Goal: Find specific page/section: Find specific page/section

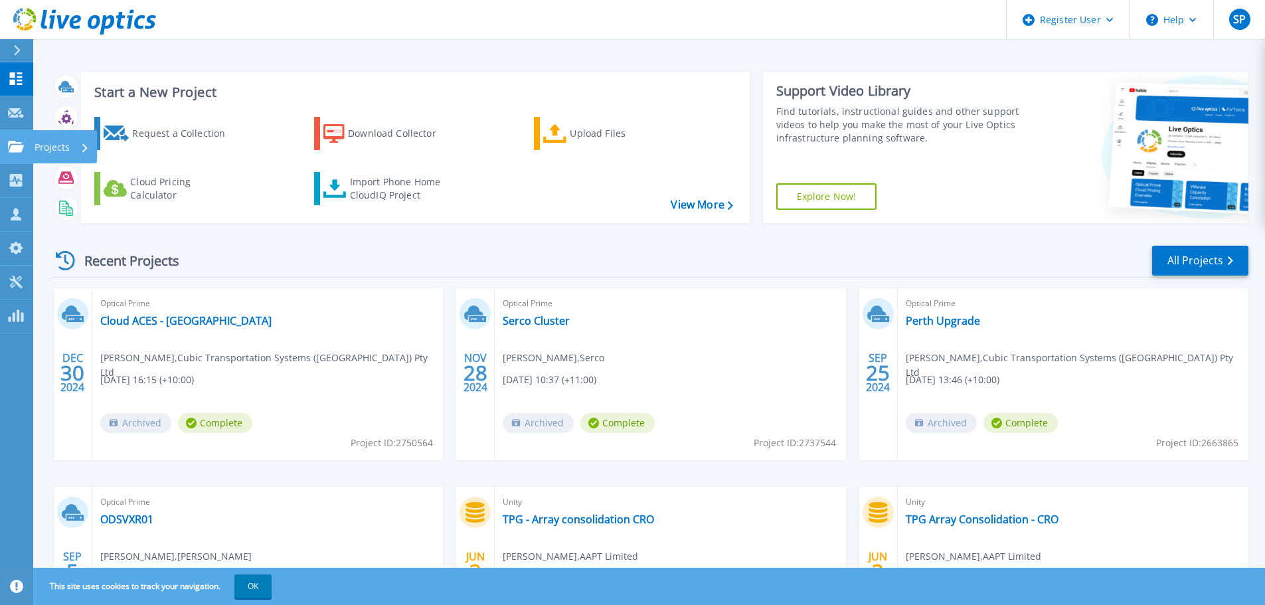
click at [11, 147] on icon at bounding box center [16, 146] width 16 height 11
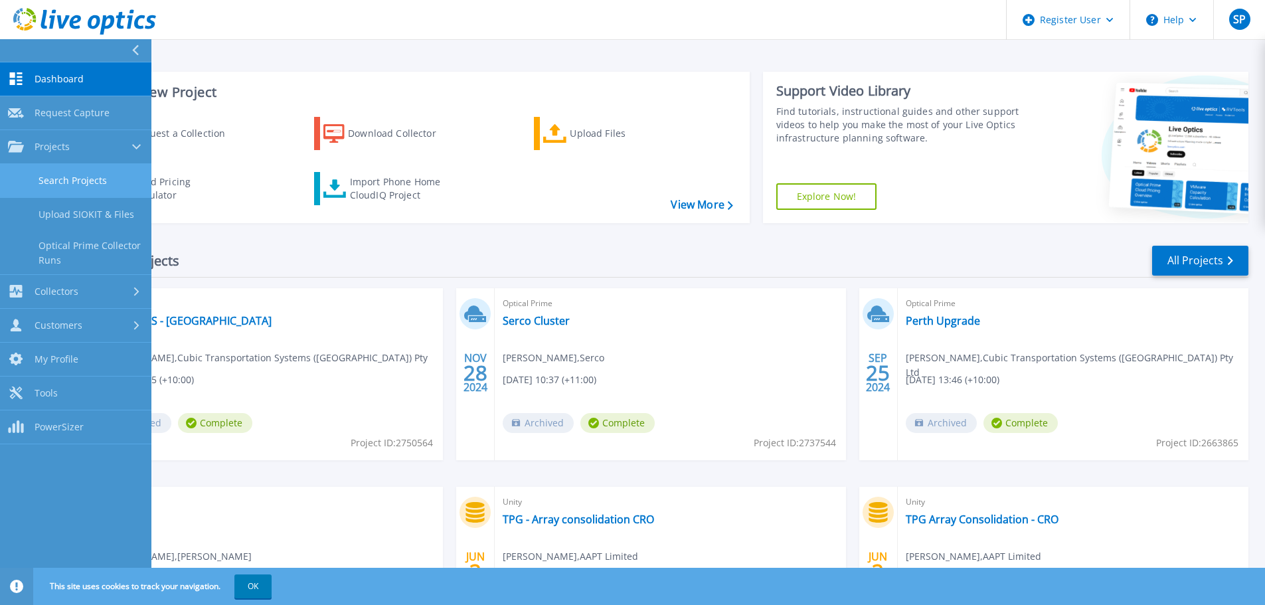
click at [62, 177] on link "Search Projects" at bounding box center [75, 181] width 151 height 34
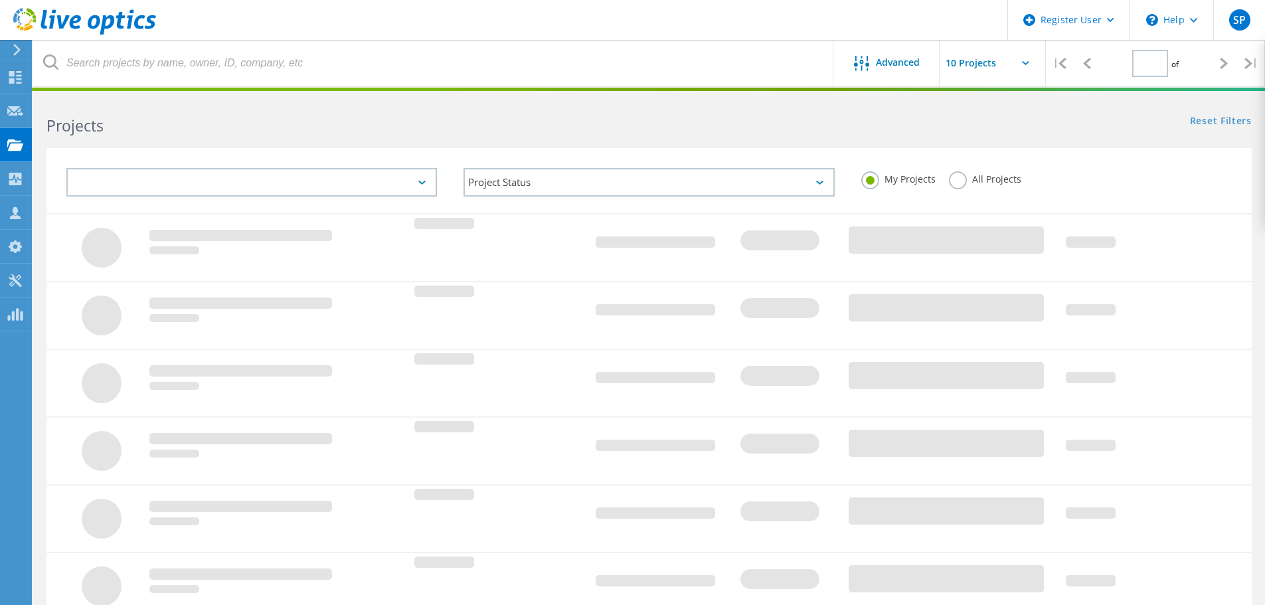
type input "1"
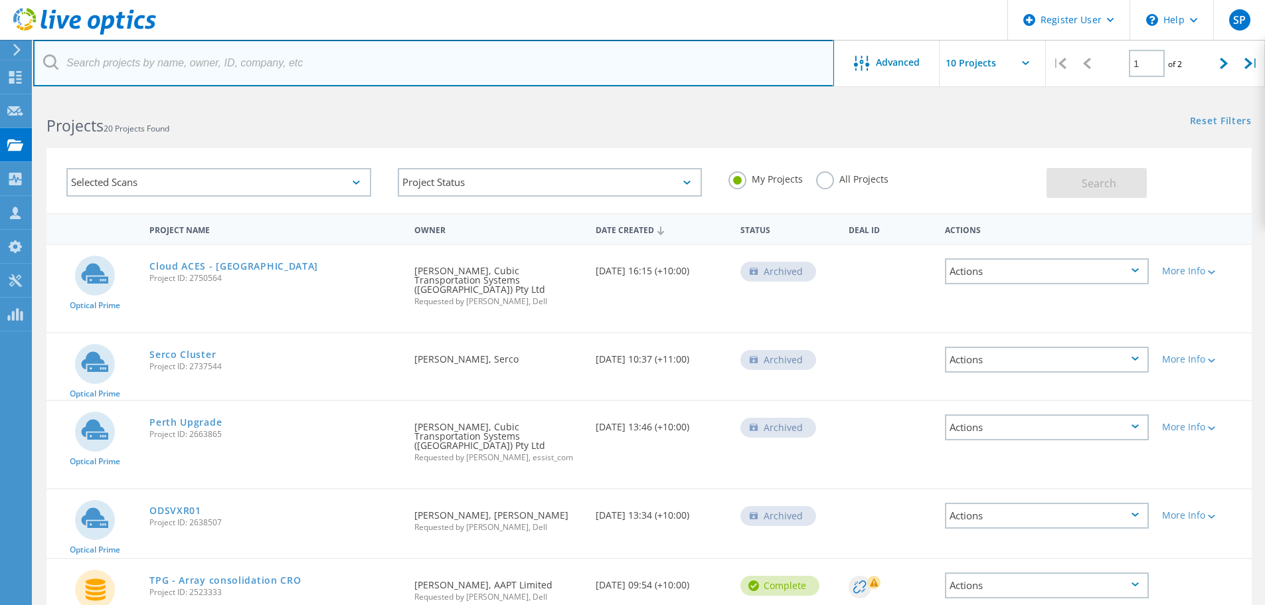
click at [475, 73] on input "text" at bounding box center [433, 63] width 801 height 46
click at [603, 71] on input "Parliamentary Services" at bounding box center [433, 63] width 801 height 46
type input "Parliamentary Services"
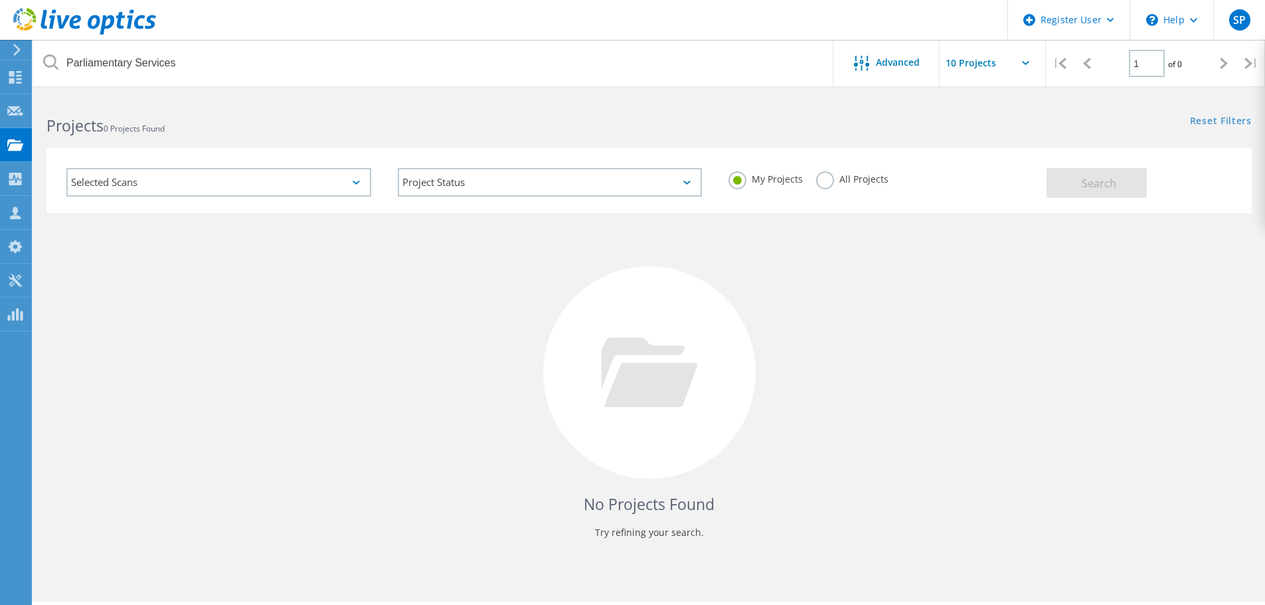
click at [830, 189] on div "All Projects" at bounding box center [852, 180] width 72 height 19
click at [824, 183] on label "All Projects" at bounding box center [852, 177] width 72 height 13
click at [0, 0] on input "All Projects" at bounding box center [0, 0] width 0 height 0
click at [1075, 185] on button "Search" at bounding box center [1097, 183] width 100 height 30
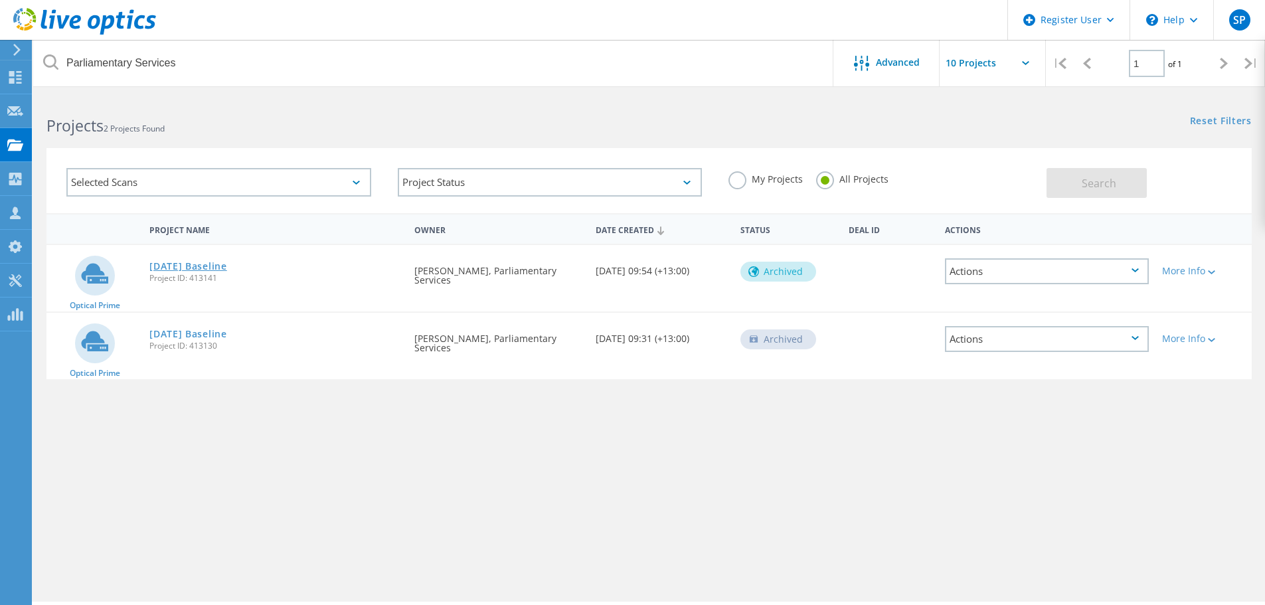
click at [215, 268] on link "[DATE] Baseline" at bounding box center [188, 266] width 78 height 9
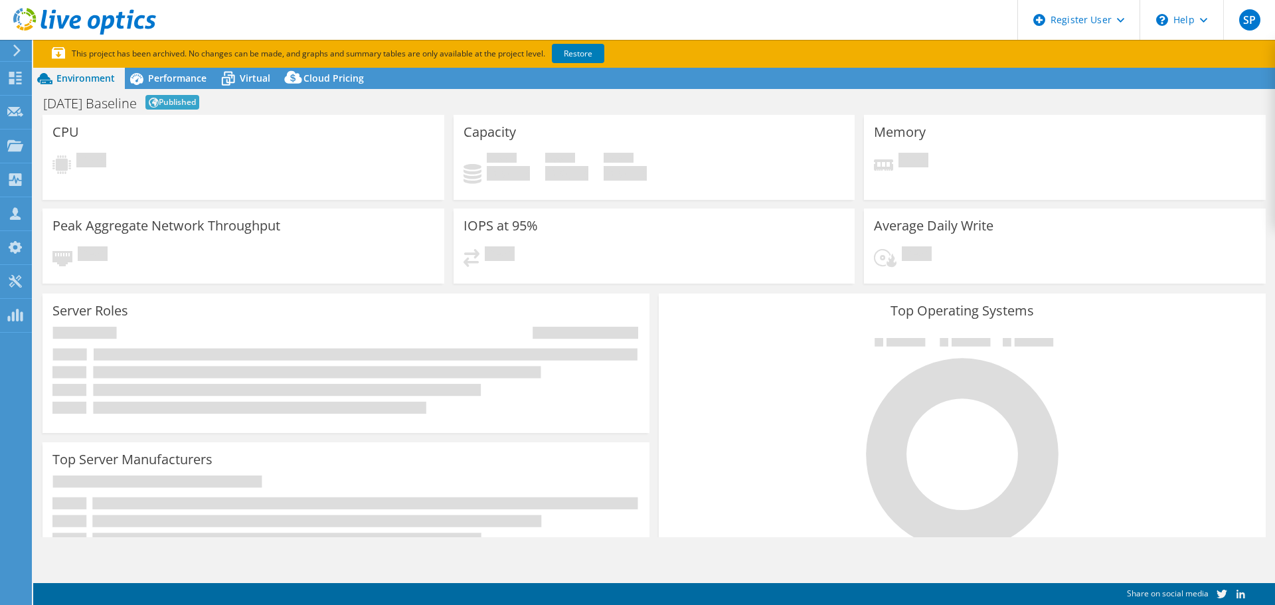
select select "USD"
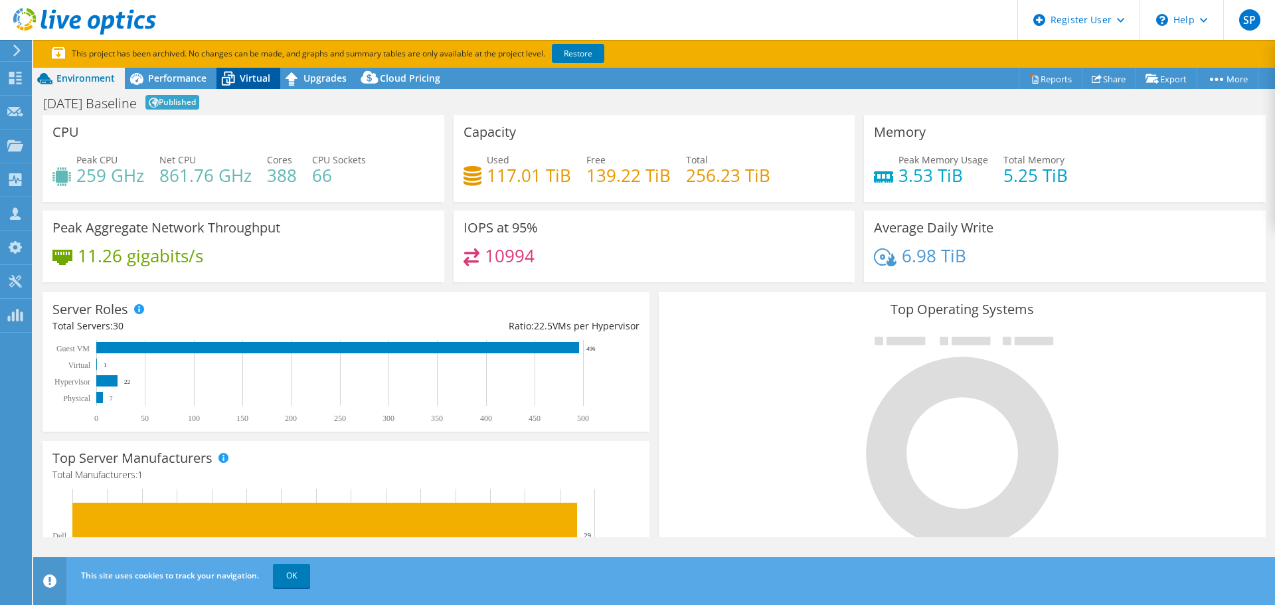
click at [272, 74] on div "Virtual" at bounding box center [249, 78] width 64 height 21
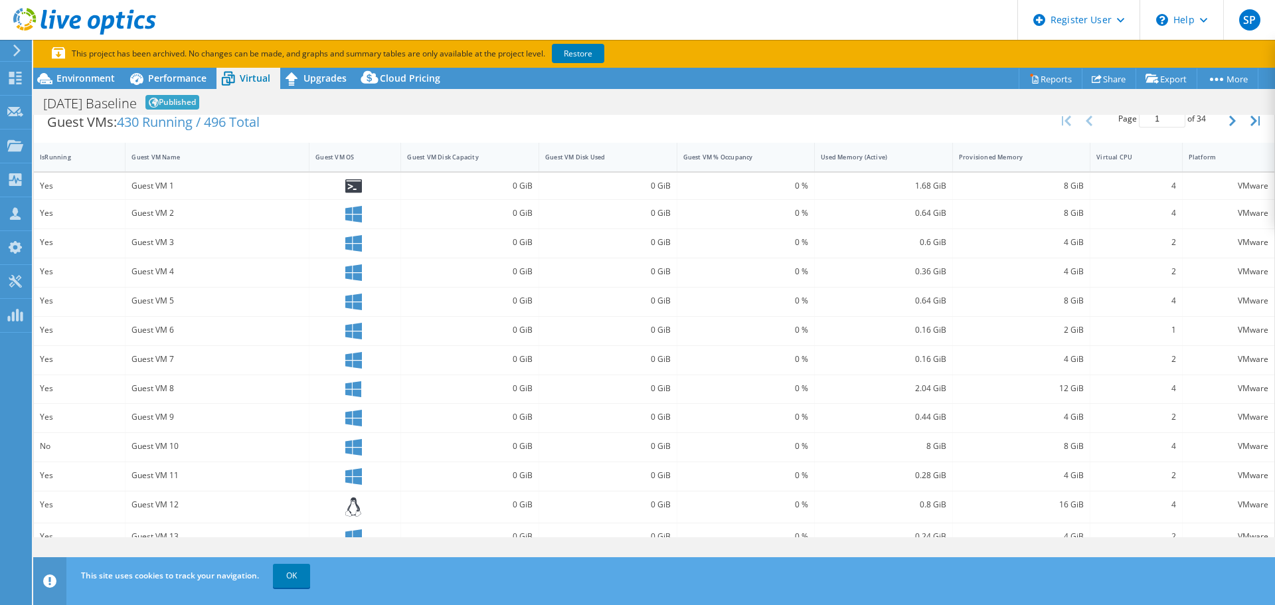
scroll to position [276, 0]
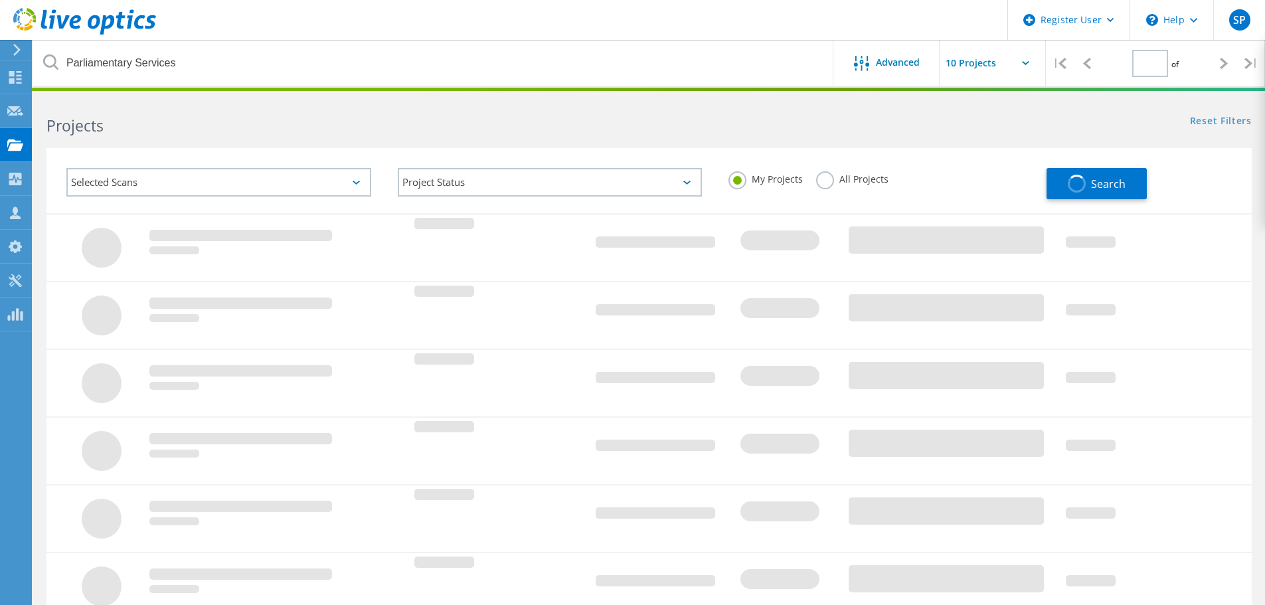
type input "1"
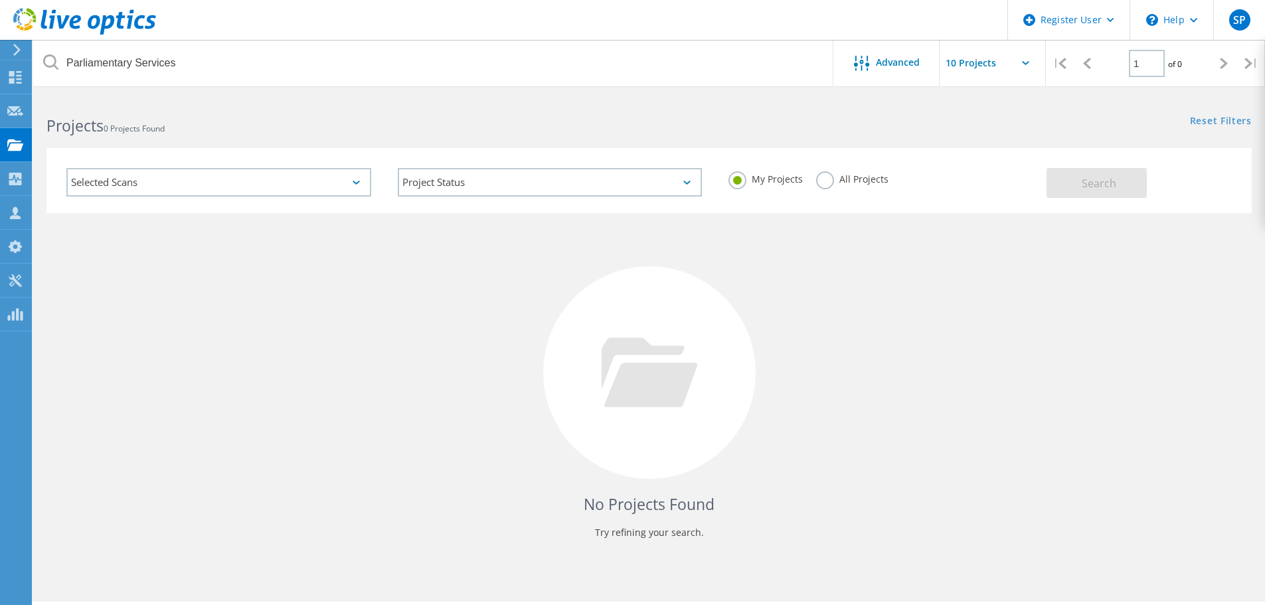
click at [751, 183] on label "My Projects" at bounding box center [766, 177] width 74 height 13
click at [0, 0] on input "My Projects" at bounding box center [0, 0] width 0 height 0
click at [839, 184] on label "All Projects" at bounding box center [852, 177] width 72 height 13
click at [0, 0] on input "All Projects" at bounding box center [0, 0] width 0 height 0
click at [1097, 189] on span "Search" at bounding box center [1099, 183] width 35 height 15
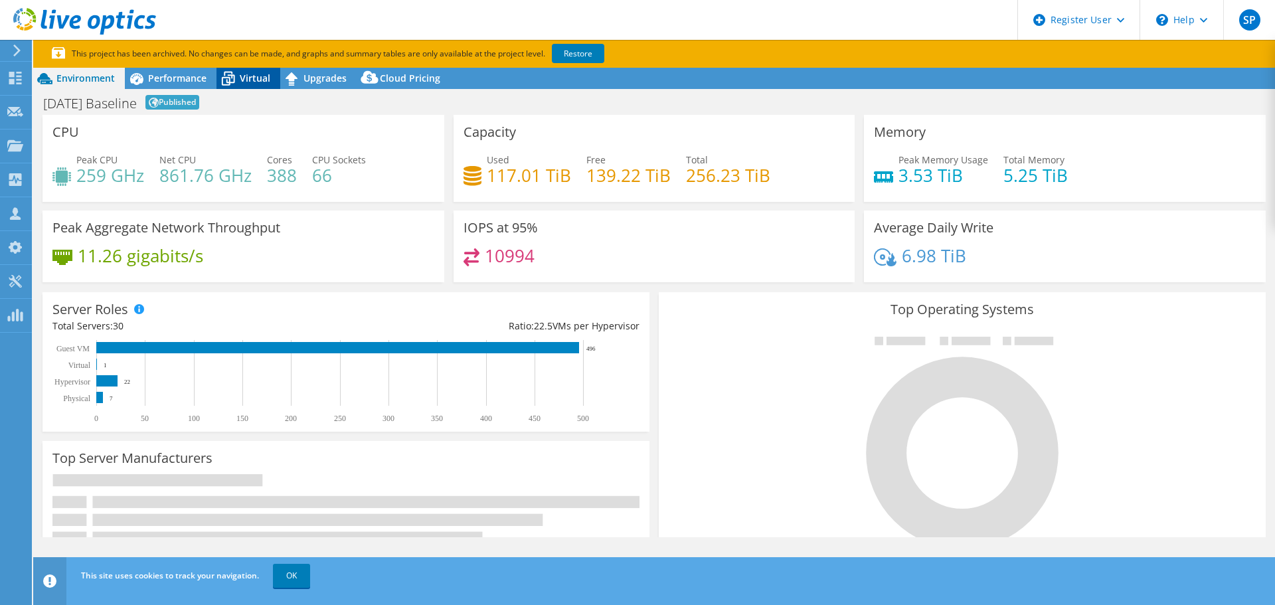
select select "USD"
click at [258, 74] on span "Virtual" at bounding box center [255, 78] width 31 height 13
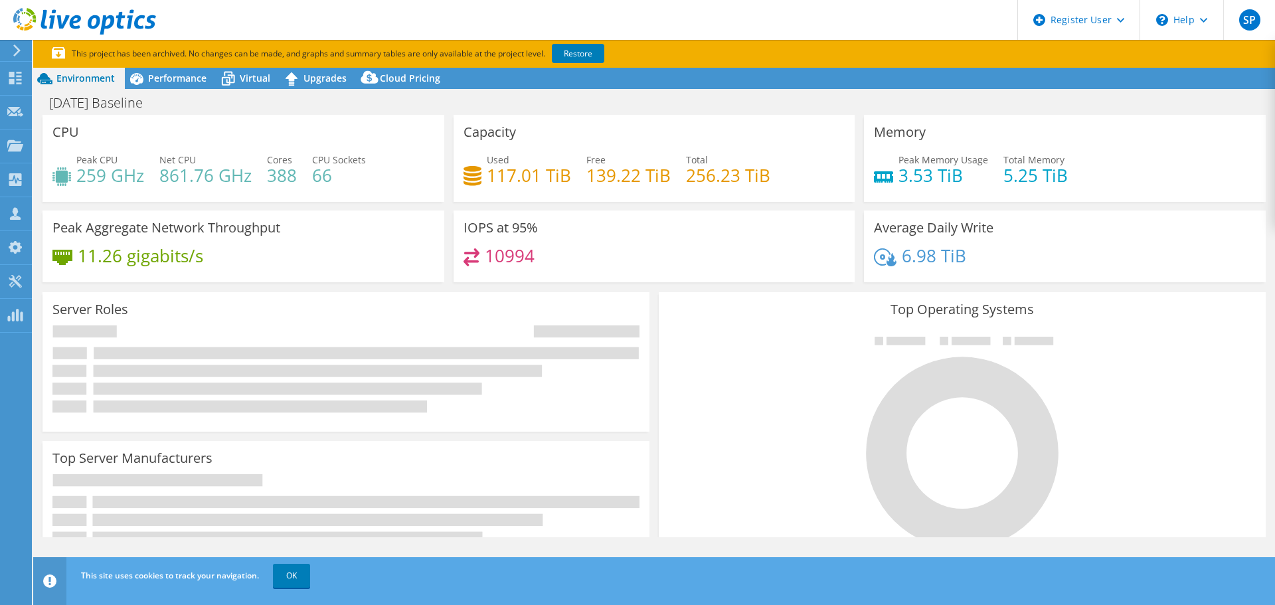
select select "USD"
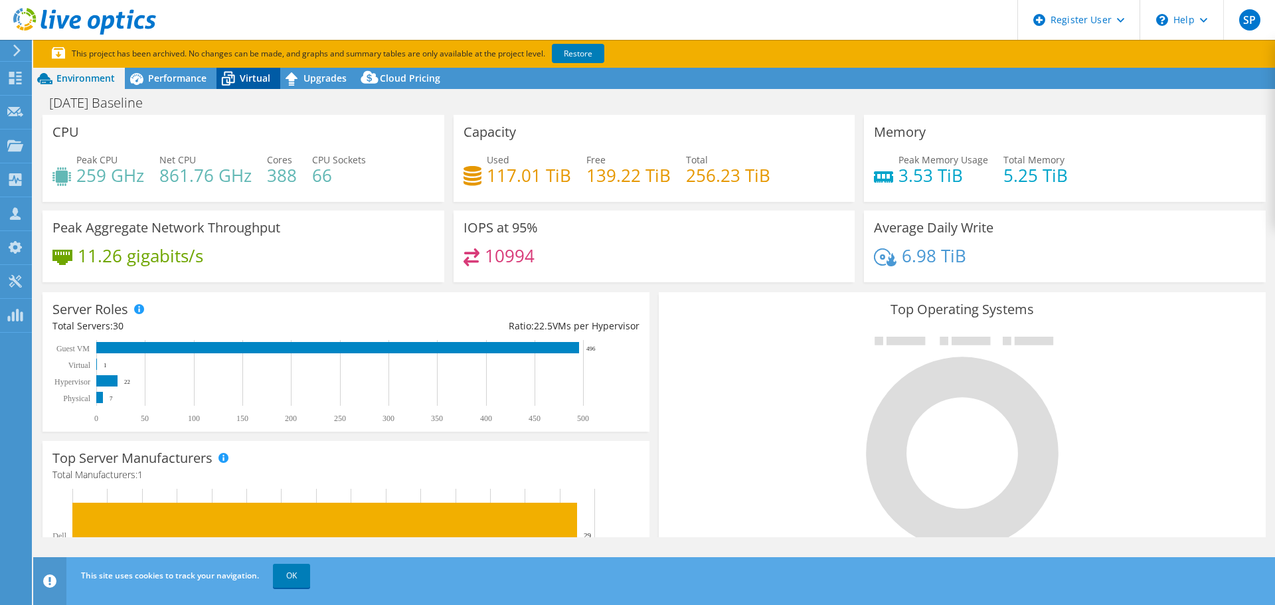
click at [251, 74] on span "Virtual" at bounding box center [255, 78] width 31 height 13
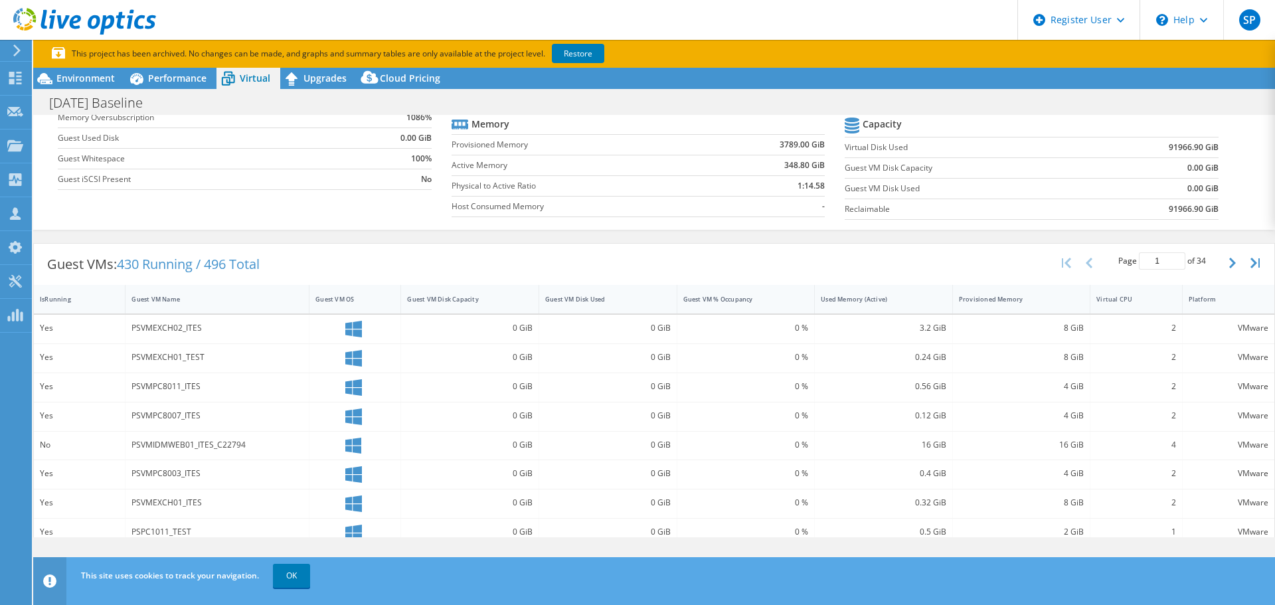
scroll to position [199, 0]
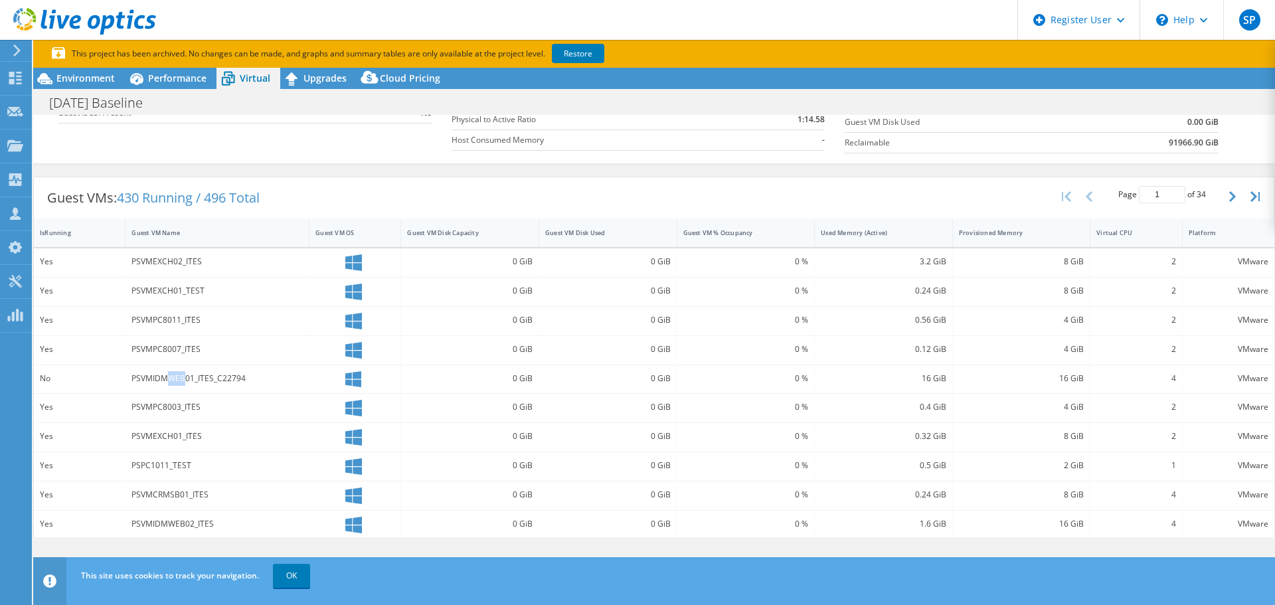
drag, startPoint x: 170, startPoint y: 379, endPoint x: 186, endPoint y: 382, distance: 16.3
click at [185, 382] on div "PSVMIDMWEB01_ITES_C22794" at bounding box center [217, 378] width 171 height 15
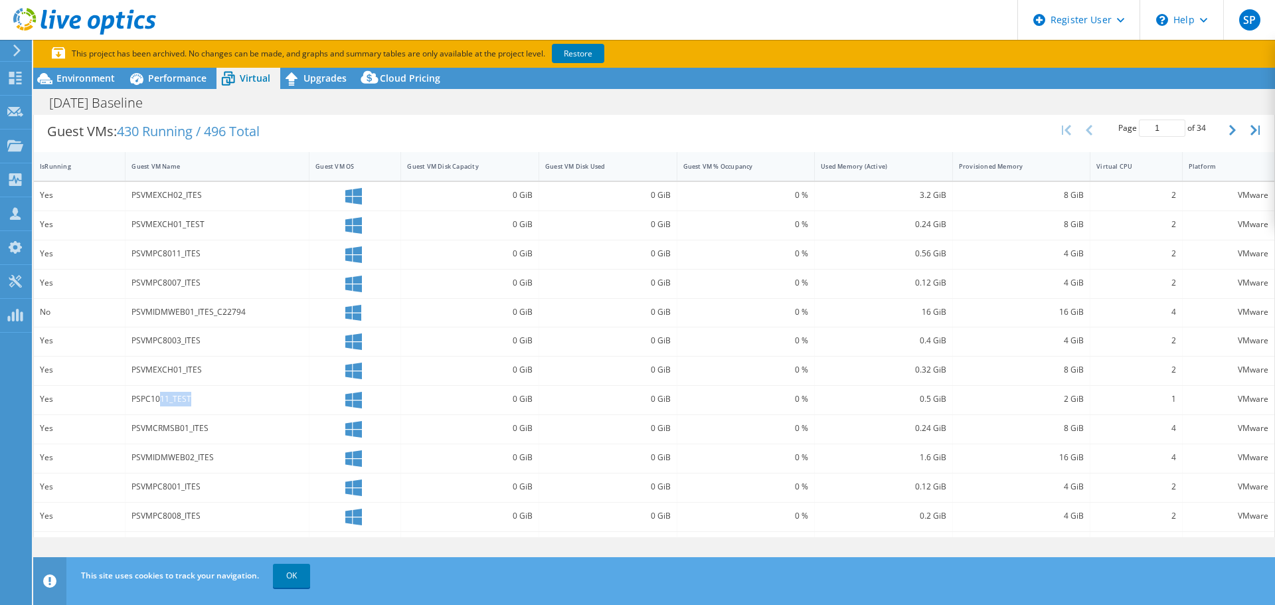
drag, startPoint x: 202, startPoint y: 403, endPoint x: 159, endPoint y: 400, distance: 42.6
click at [159, 400] on div "PSPC1011_TEST" at bounding box center [217, 399] width 171 height 15
click at [183, 420] on div "PSVMCRMSB01_ITES" at bounding box center [218, 429] width 184 height 29
drag, startPoint x: 141, startPoint y: 370, endPoint x: 163, endPoint y: 374, distance: 22.3
click at [153, 368] on div "PSVMEXCH01_ITES" at bounding box center [217, 370] width 171 height 15
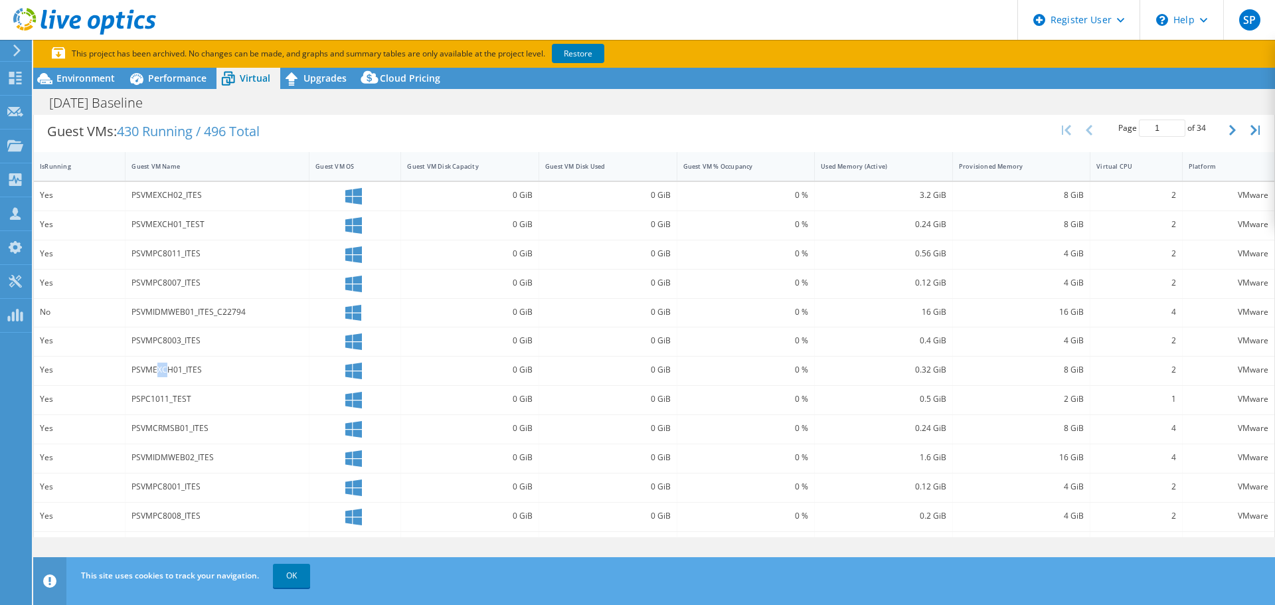
drag, startPoint x: 155, startPoint y: 367, endPoint x: 167, endPoint y: 368, distance: 12.0
click at [167, 368] on div "PSVMEXCH01_ITES" at bounding box center [217, 370] width 171 height 15
drag, startPoint x: 149, startPoint y: 341, endPoint x: 160, endPoint y: 342, distance: 10.7
click at [158, 339] on div "PSVMPC8003_ITES" at bounding box center [217, 340] width 171 height 15
click at [148, 286] on div "PSVMPC8007_ITES" at bounding box center [217, 283] width 171 height 15
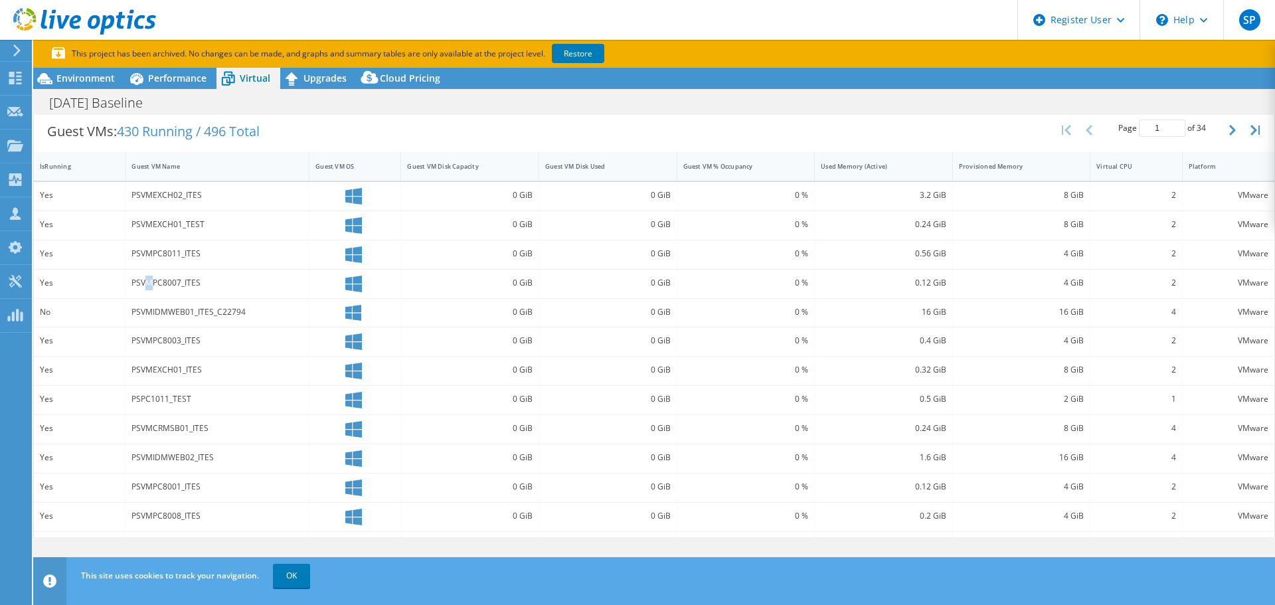
click at [145, 290] on div "PSVMPC8007_ITES" at bounding box center [218, 284] width 184 height 29
drag, startPoint x: 151, startPoint y: 284, endPoint x: 162, endPoint y: 287, distance: 11.6
click at [162, 287] on div "PSVMPC8007_ITES" at bounding box center [217, 283] width 171 height 15
drag, startPoint x: 937, startPoint y: 283, endPoint x: 874, endPoint y: 283, distance: 62.4
click at [874, 283] on div "0.12 GiB" at bounding box center [884, 283] width 126 height 15
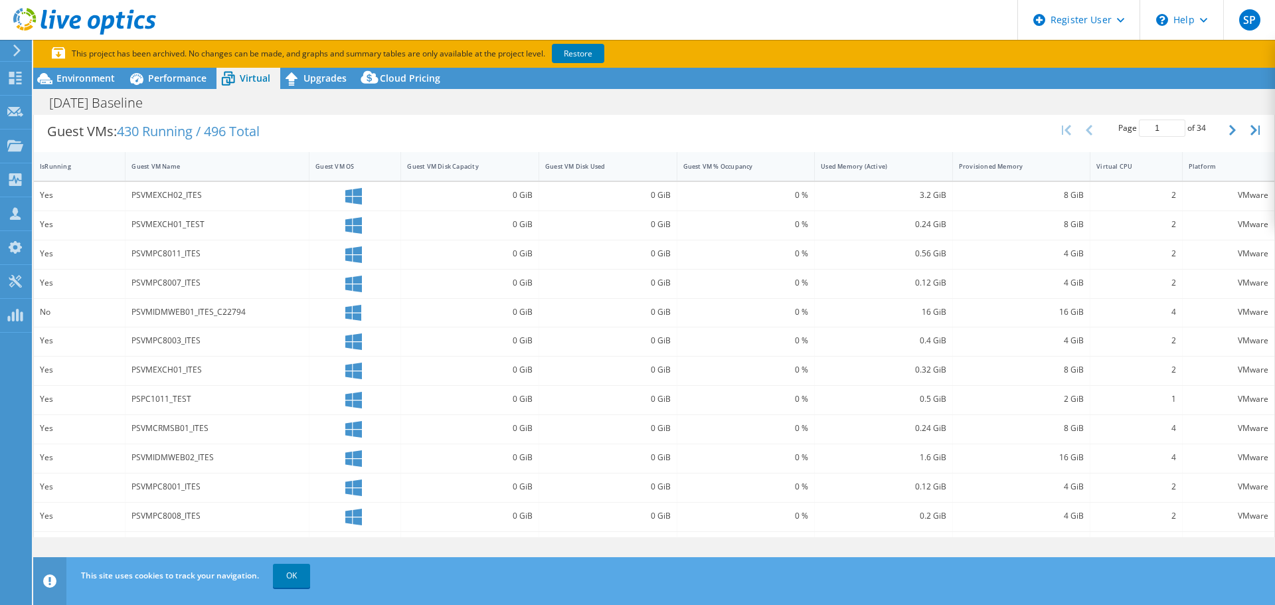
click at [864, 320] on div "16 GiB" at bounding box center [884, 313] width 138 height 29
drag, startPoint x: 1054, startPoint y: 285, endPoint x: 1075, endPoint y: 288, distance: 21.5
click at [1075, 288] on div "4 GiB" at bounding box center [1022, 283] width 126 height 15
click at [1164, 291] on div "2" at bounding box center [1137, 284] width 92 height 29
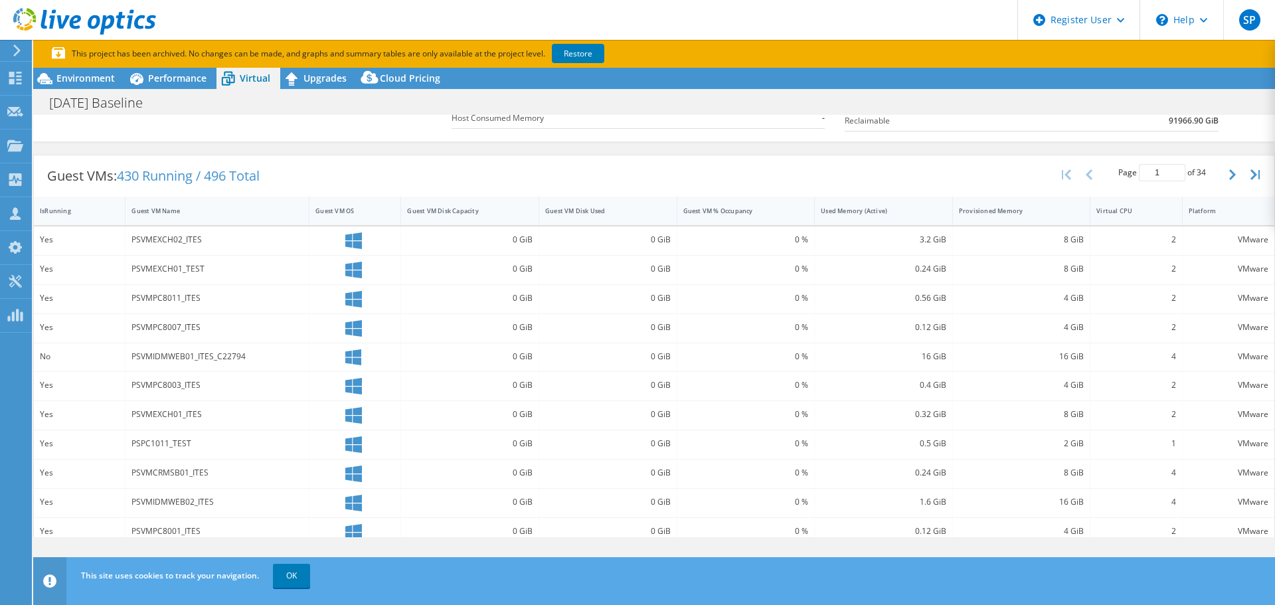
scroll to position [199, 0]
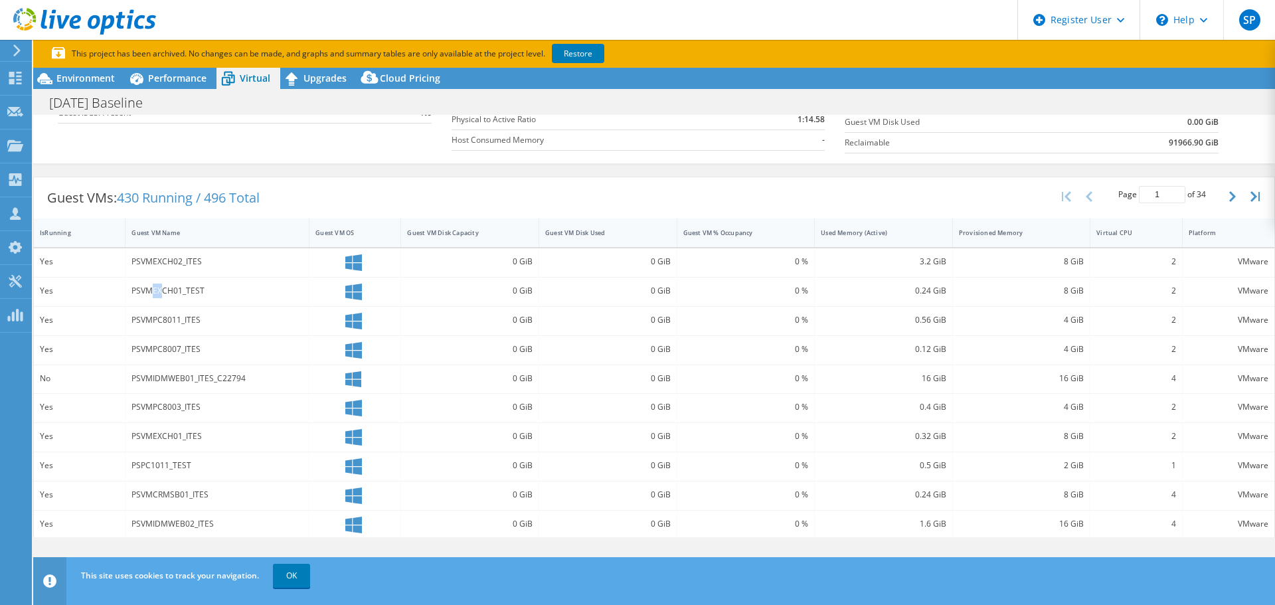
drag, startPoint x: 152, startPoint y: 291, endPoint x: 162, endPoint y: 293, distance: 10.2
click at [162, 293] on div "PSVMEXCH01_TEST" at bounding box center [217, 291] width 171 height 15
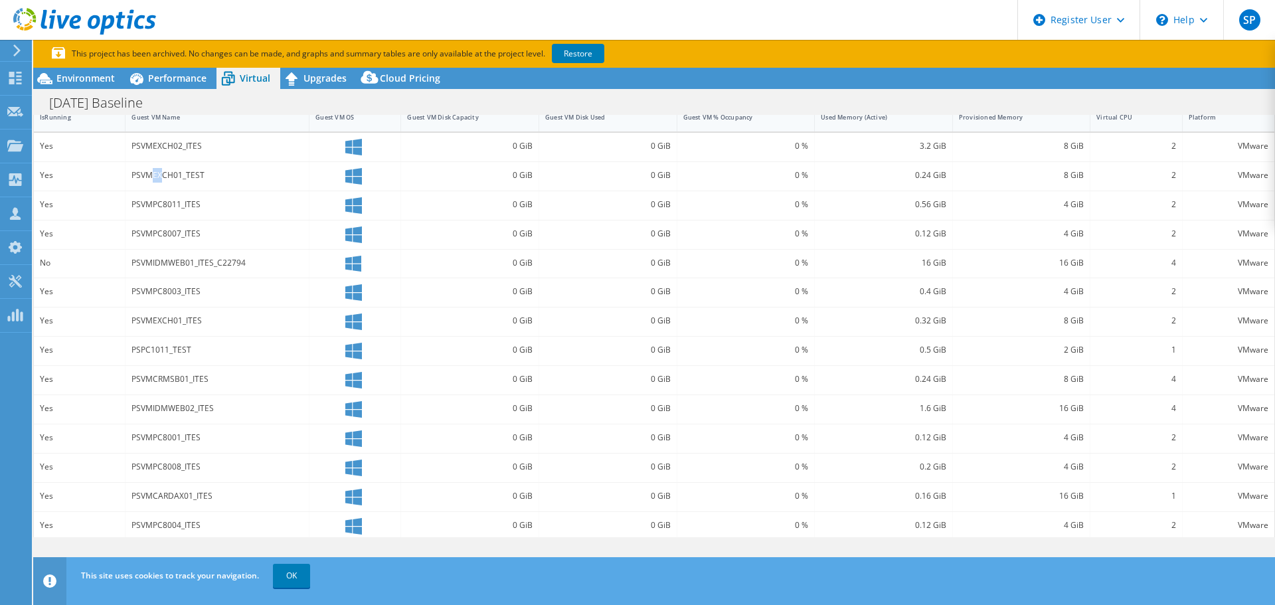
scroll to position [355, 0]
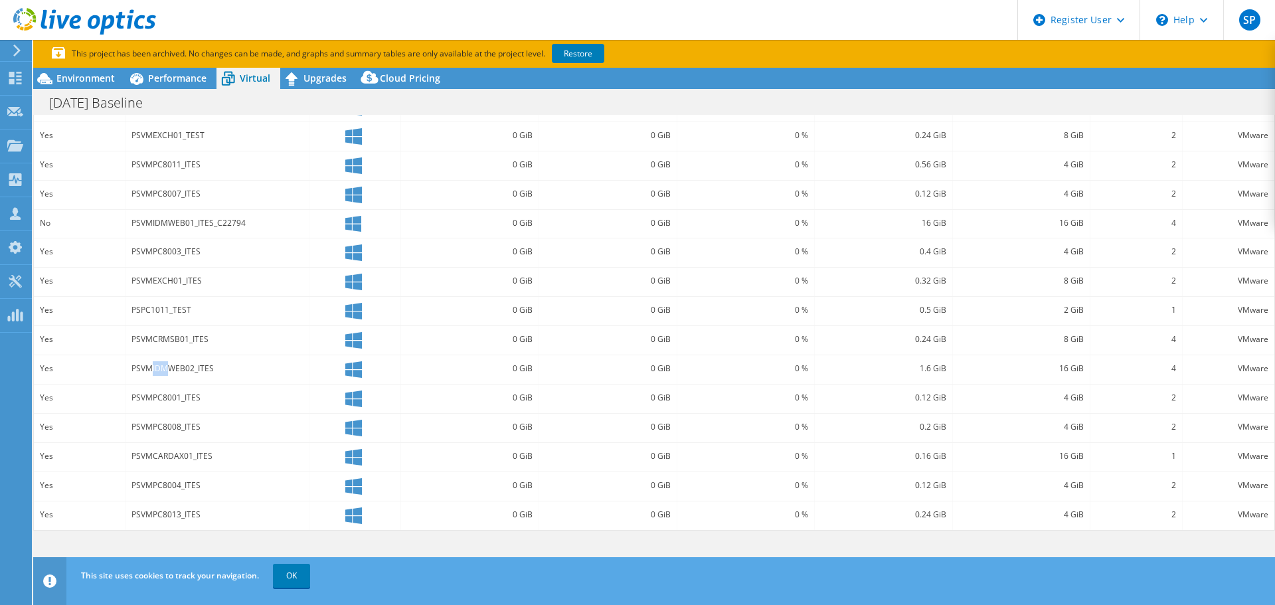
drag, startPoint x: 151, startPoint y: 366, endPoint x: 169, endPoint y: 369, distance: 18.9
click at [169, 369] on div "PSVMIDMWEB02_ITES" at bounding box center [217, 368] width 171 height 15
drag, startPoint x: 151, startPoint y: 338, endPoint x: 168, endPoint y: 338, distance: 16.6
click at [168, 338] on div "PSVMCRMSB01_ITES" at bounding box center [217, 339] width 171 height 15
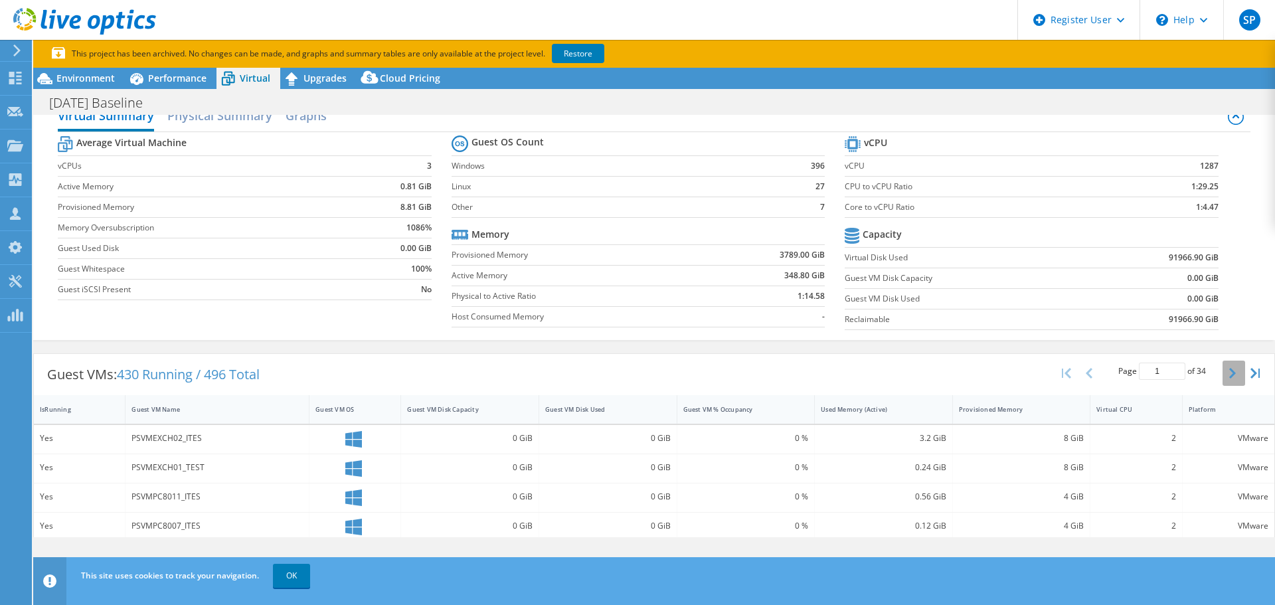
click at [1223, 378] on button "button" at bounding box center [1234, 373] width 23 height 25
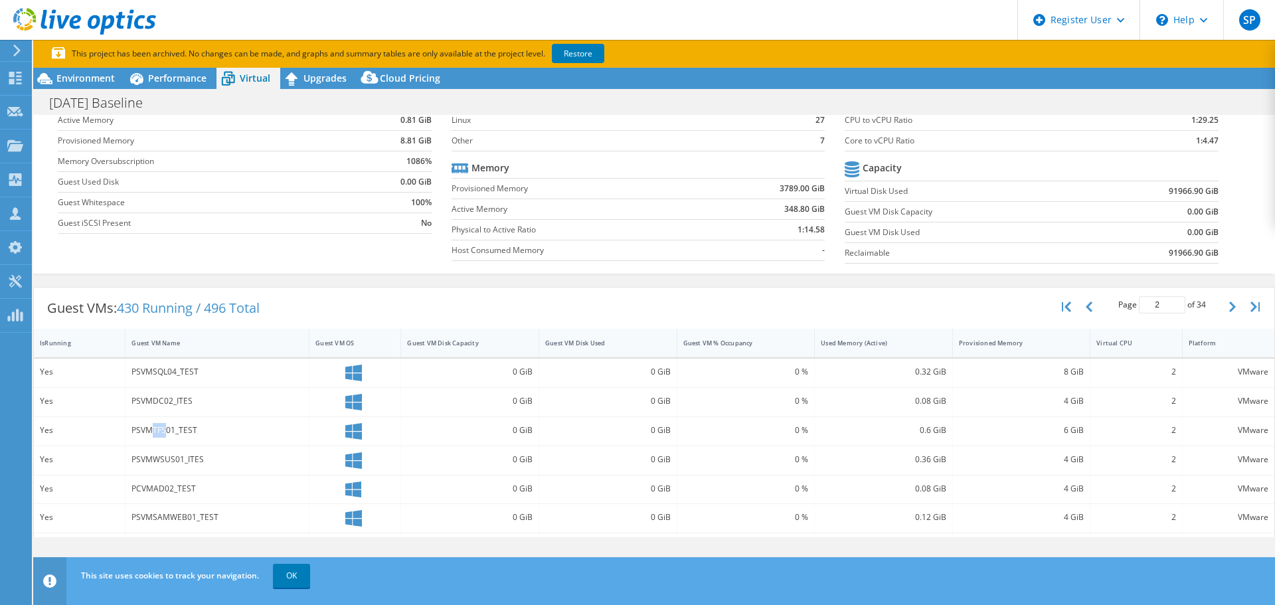
drag, startPoint x: 150, startPoint y: 427, endPoint x: 164, endPoint y: 429, distance: 14.1
click at [164, 429] on div "PSVMTFS01_TEST" at bounding box center [217, 430] width 171 height 15
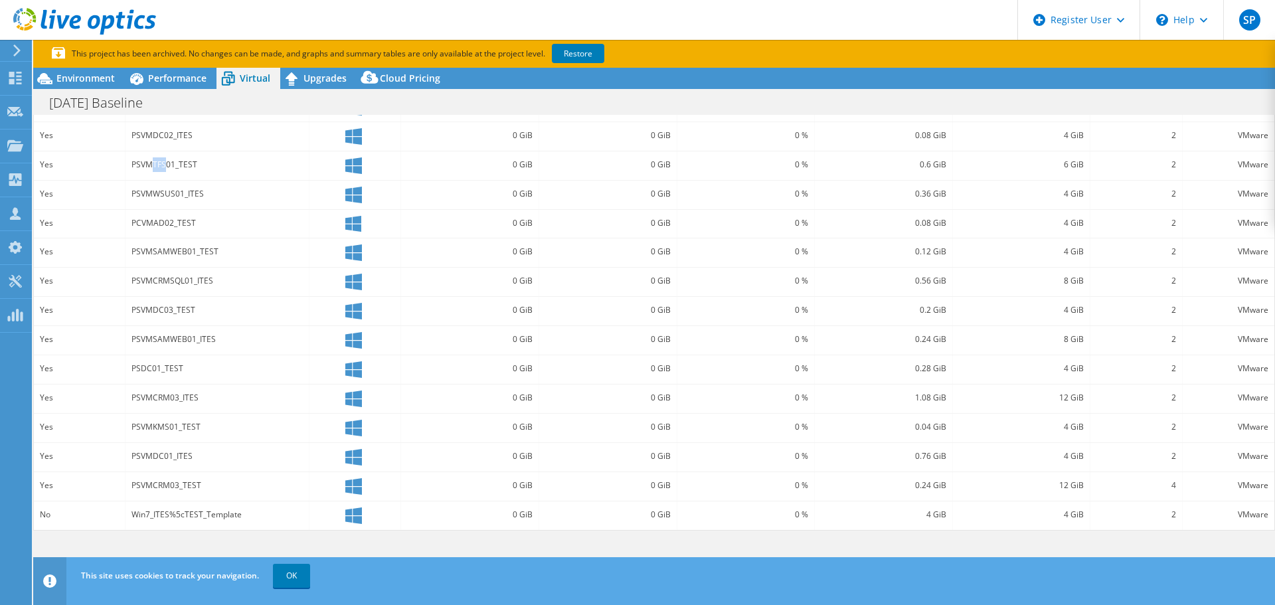
scroll to position [23, 0]
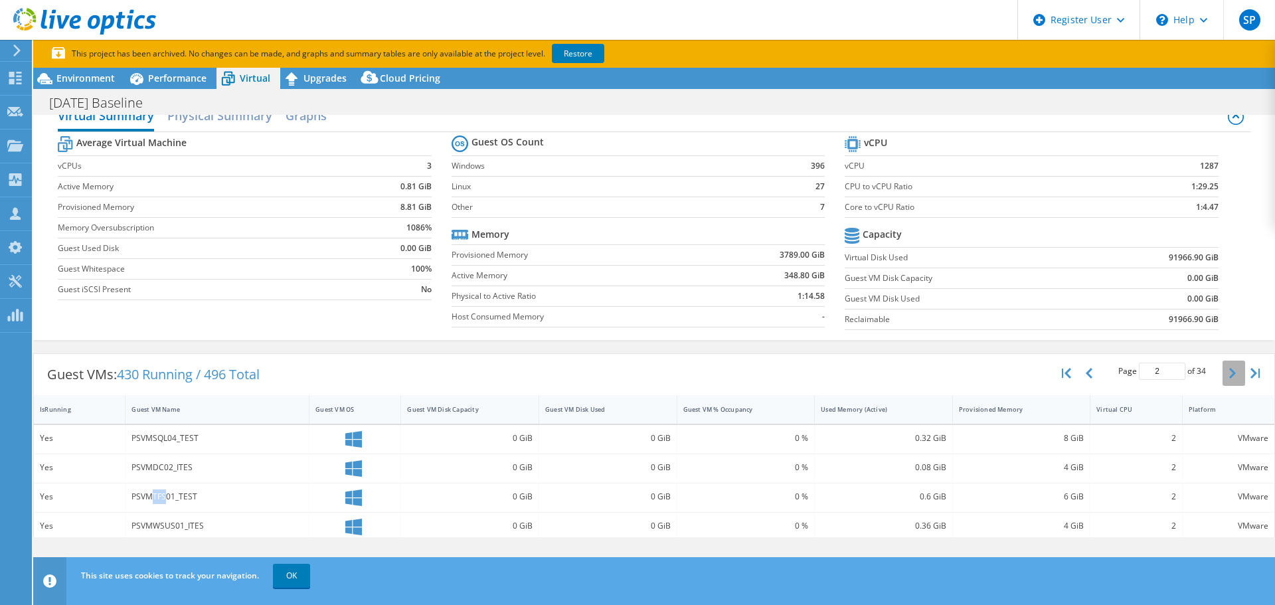
click at [1229, 370] on icon "button" at bounding box center [1232, 373] width 7 height 11
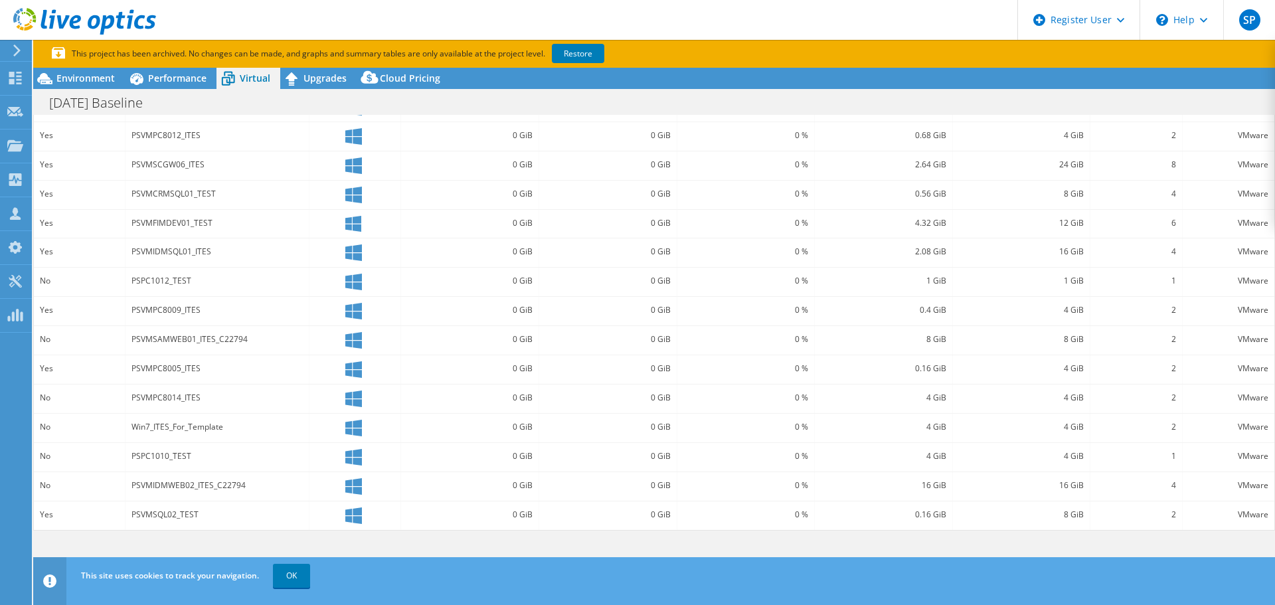
scroll to position [89, 0]
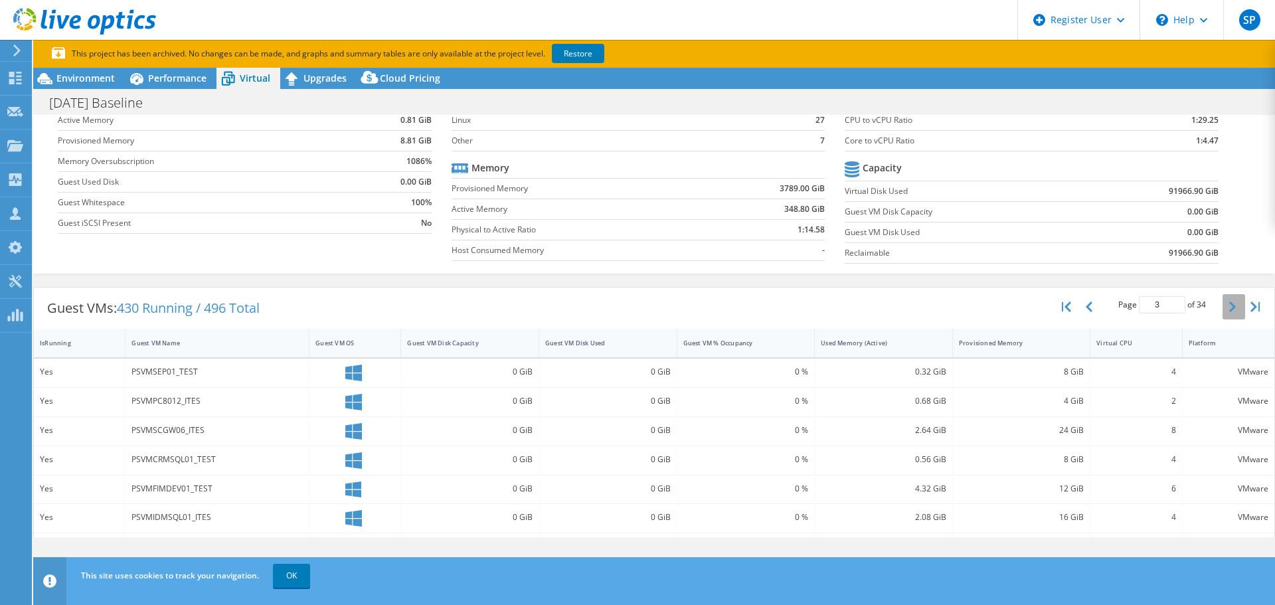
click at [1223, 315] on button "button" at bounding box center [1234, 306] width 23 height 25
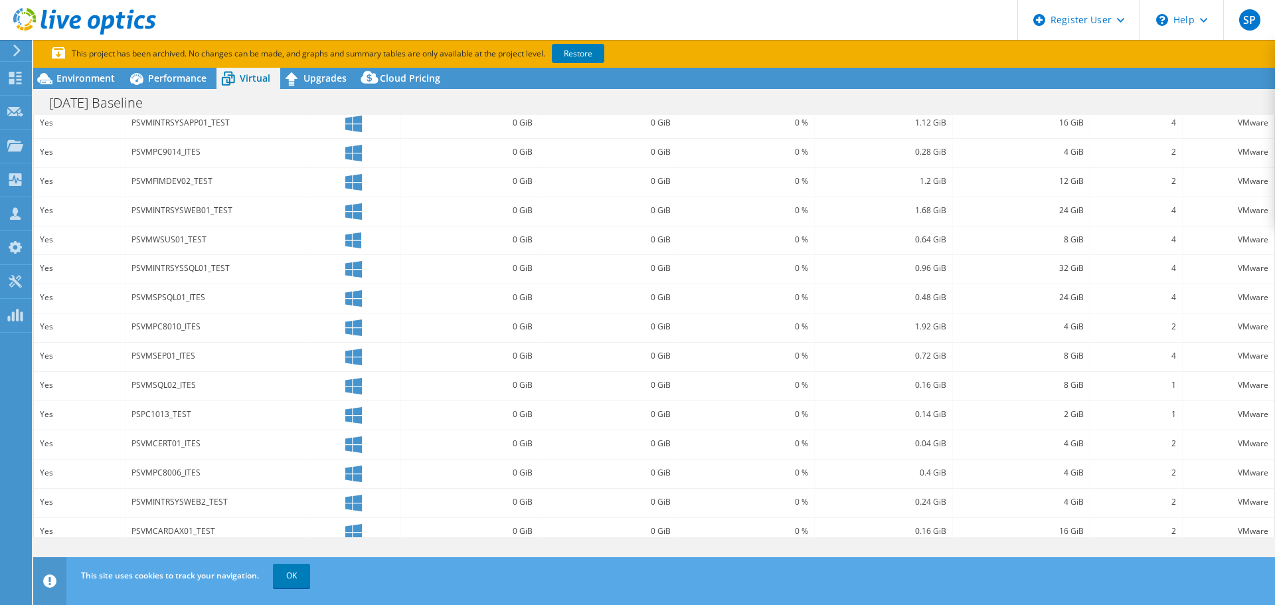
scroll to position [355, 0]
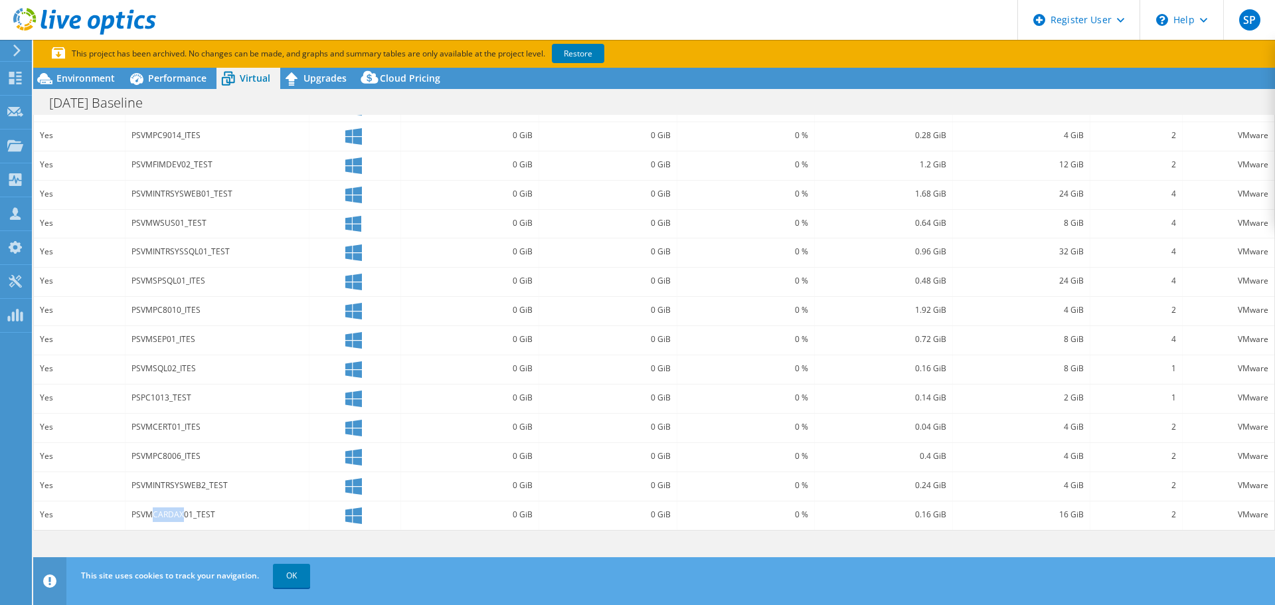
drag, startPoint x: 153, startPoint y: 517, endPoint x: 181, endPoint y: 527, distance: 29.0
click at [181, 527] on div "PSVMCARDAX01_TEST" at bounding box center [218, 515] width 184 height 29
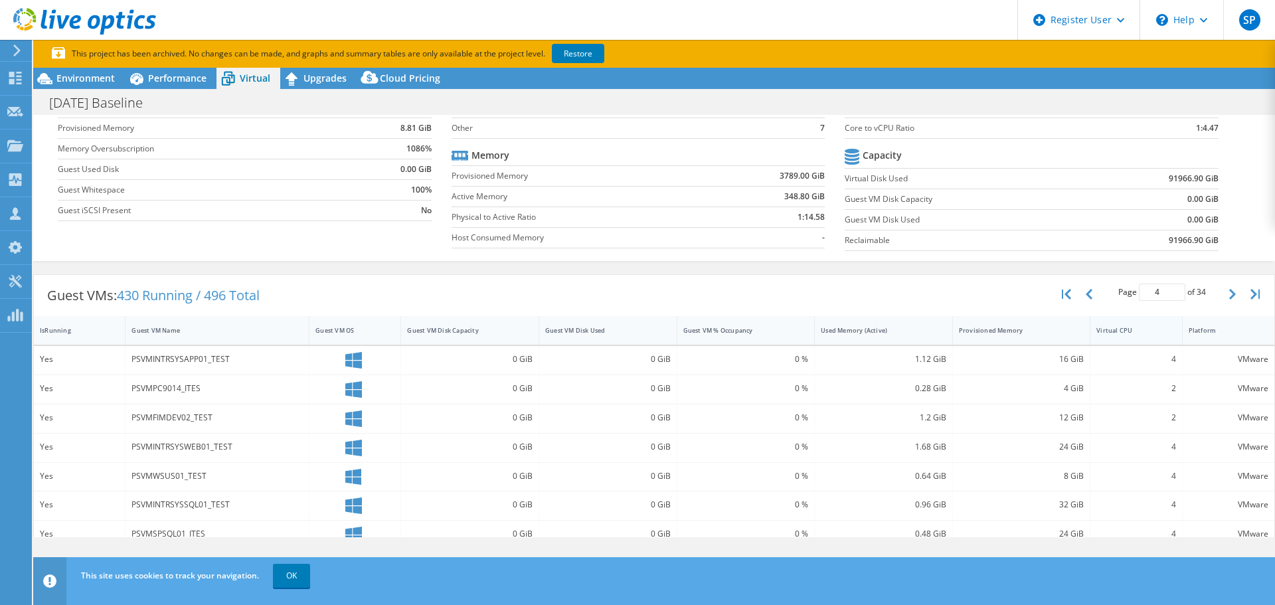
scroll to position [0, 0]
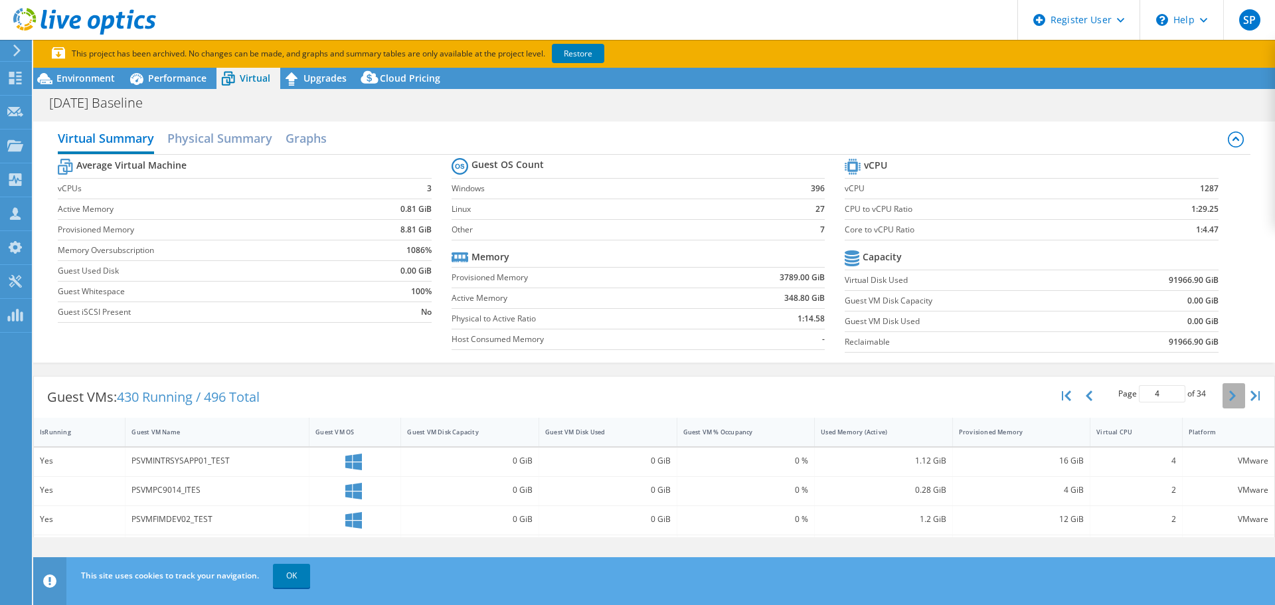
click at [1229, 399] on icon "button" at bounding box center [1232, 396] width 7 height 11
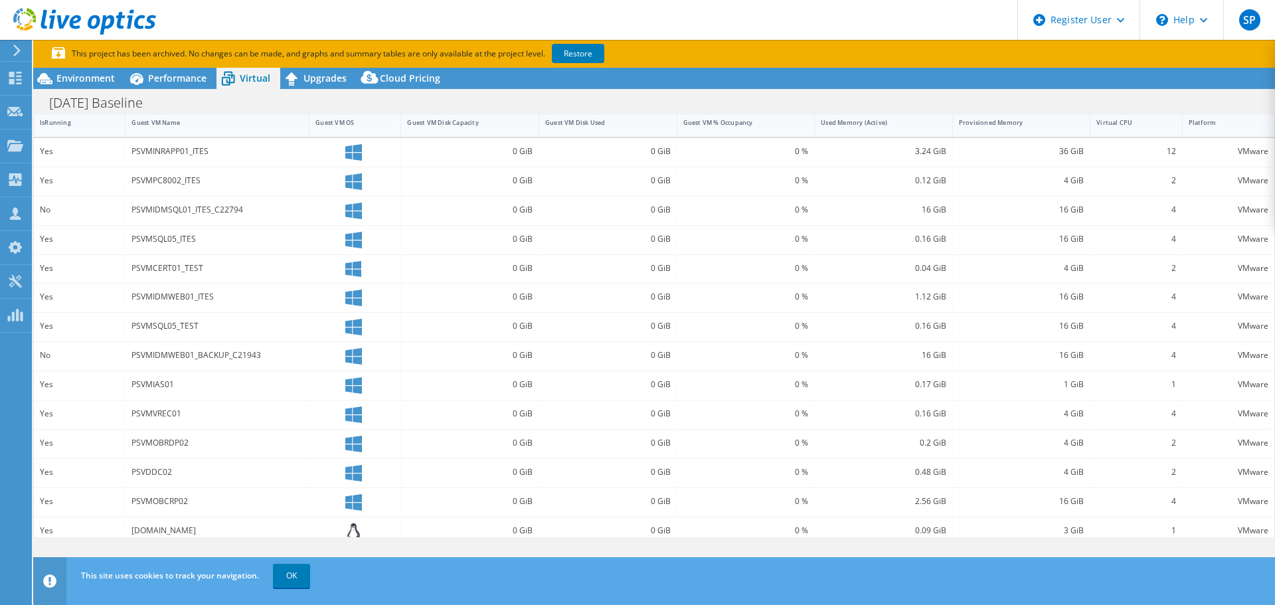
scroll to position [332, 0]
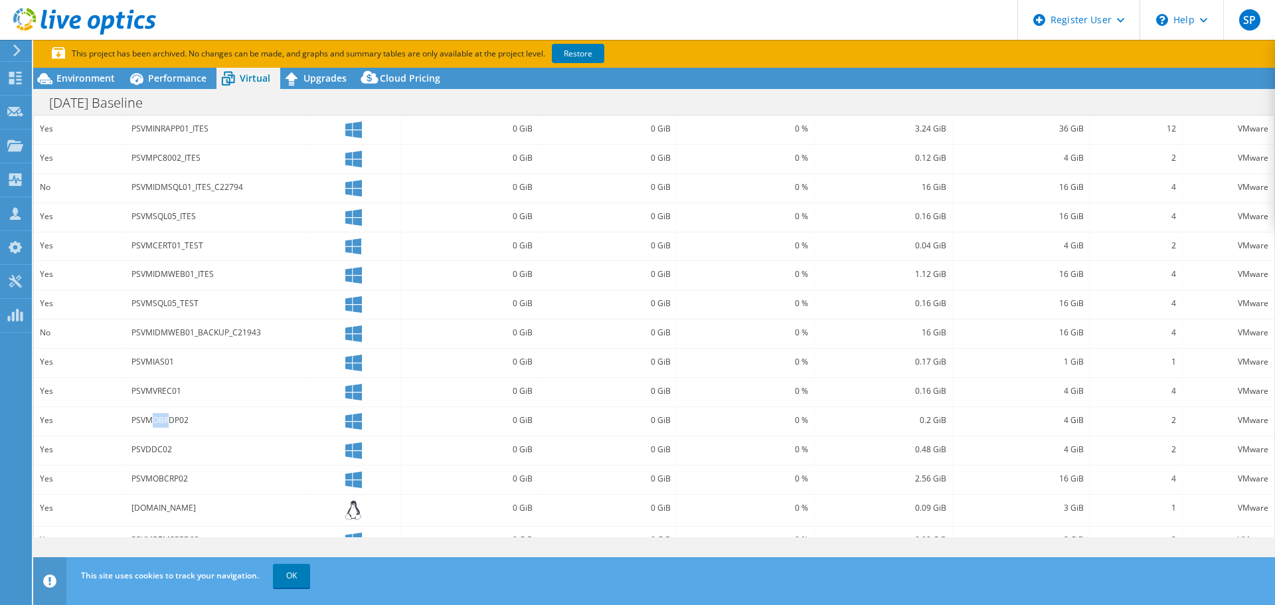
drag, startPoint x: 167, startPoint y: 416, endPoint x: 141, endPoint y: 416, distance: 25.2
click at [141, 416] on div "PSVMOBRDP02" at bounding box center [217, 420] width 171 height 15
click at [159, 419] on div "PSVMOBRDP02" at bounding box center [217, 420] width 171 height 15
drag, startPoint x: 152, startPoint y: 420, endPoint x: 166, endPoint y: 420, distance: 14.0
click at [165, 420] on div "PSVMOBRDP02" at bounding box center [217, 420] width 171 height 15
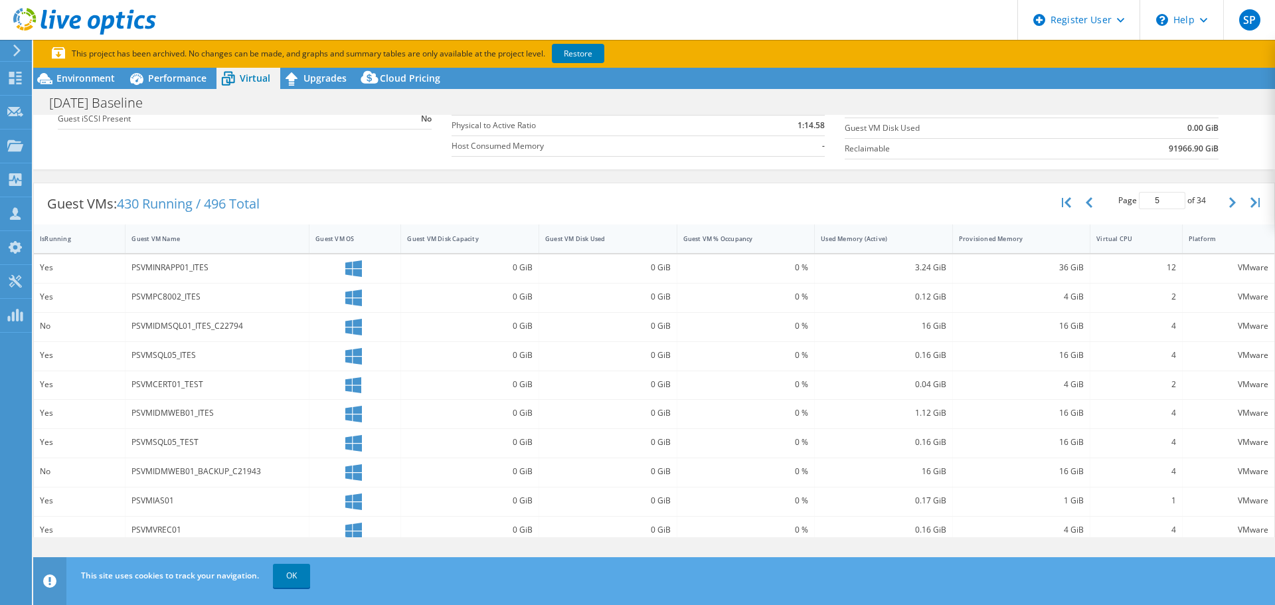
scroll to position [25, 0]
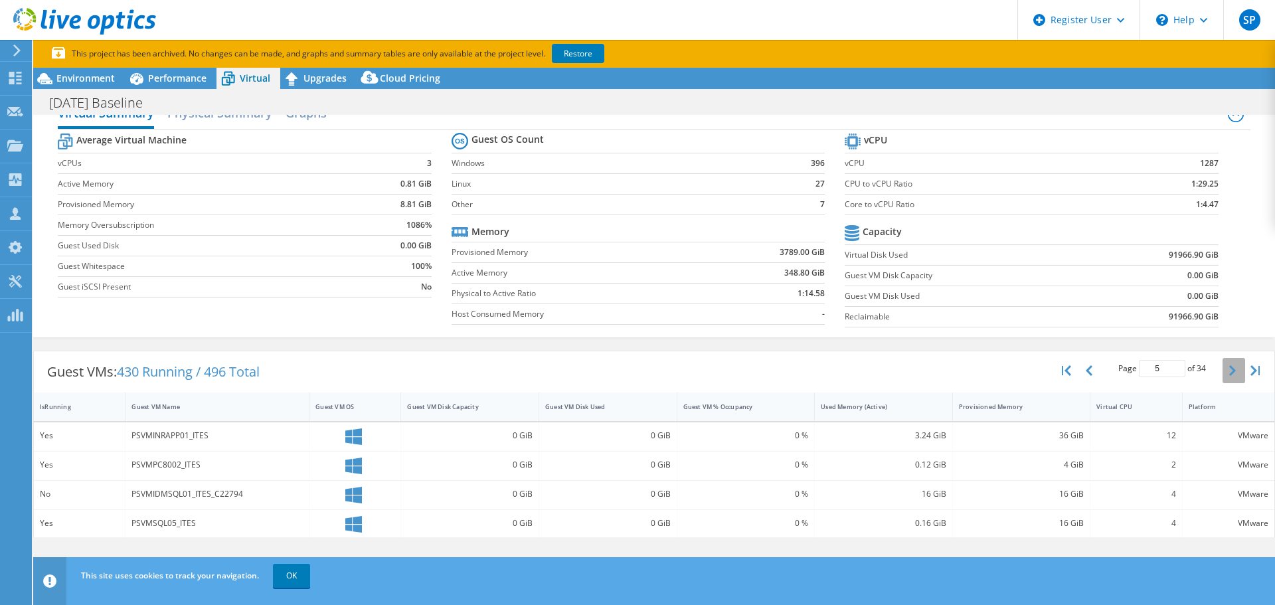
click at [1223, 363] on button "button" at bounding box center [1234, 370] width 23 height 25
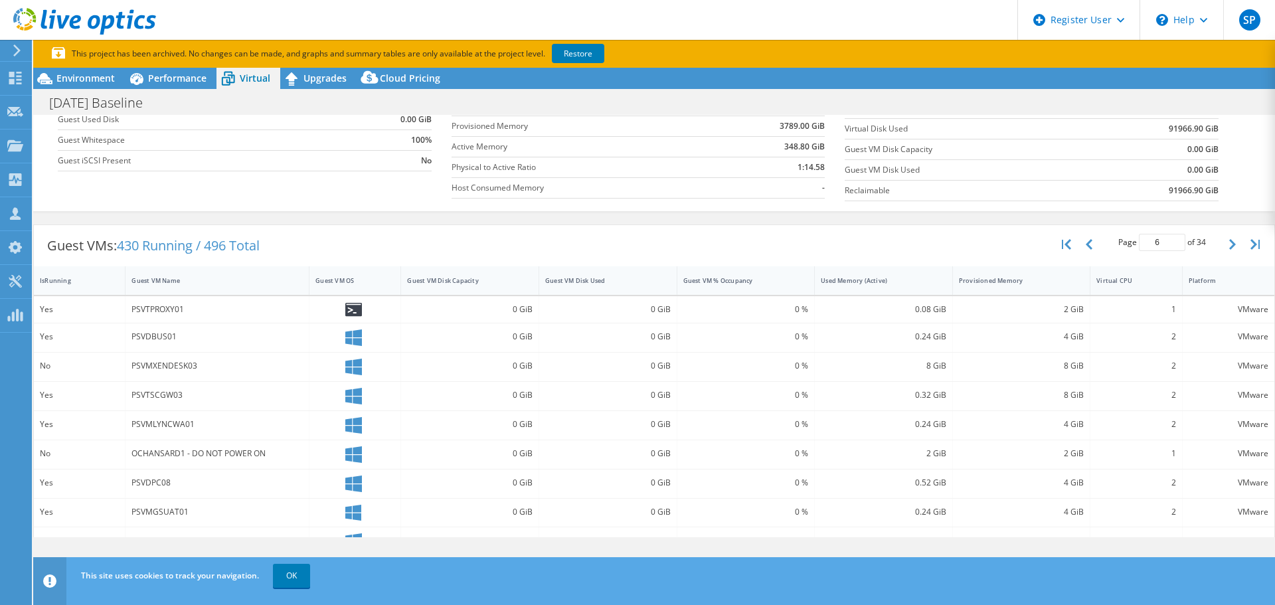
scroll to position [291, 0]
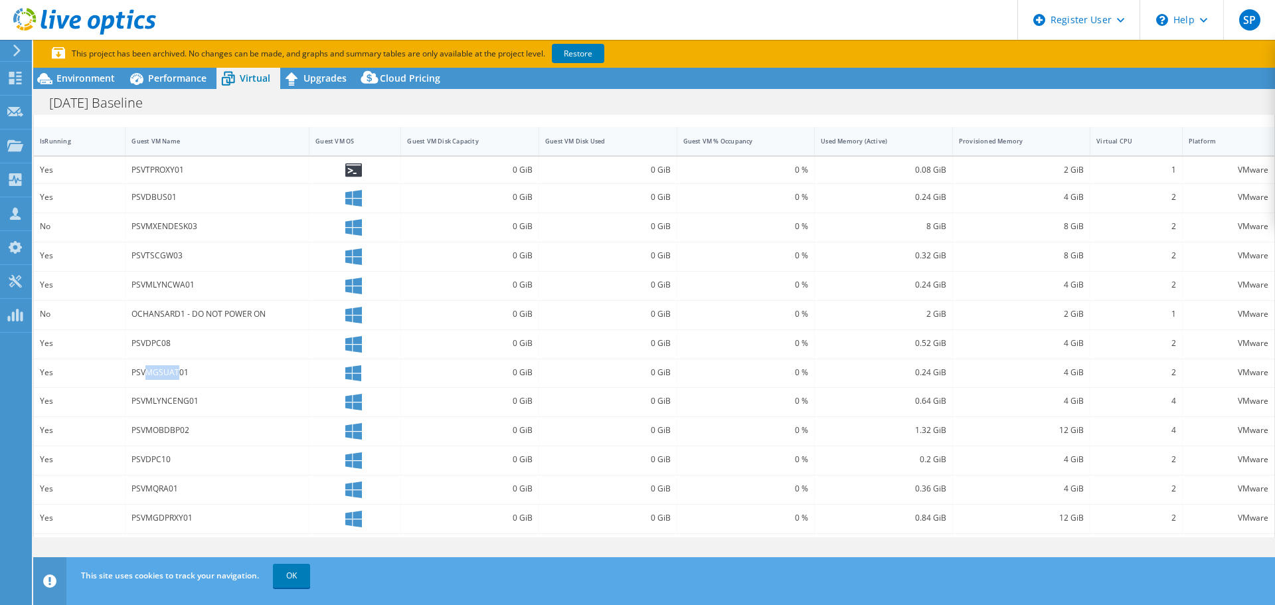
drag, startPoint x: 148, startPoint y: 367, endPoint x: 179, endPoint y: 377, distance: 32.6
click at [179, 377] on div "PSVMGSUAT01" at bounding box center [217, 372] width 171 height 15
drag, startPoint x: 161, startPoint y: 402, endPoint x: 177, endPoint y: 409, distance: 18.1
click at [178, 408] on div "PSVMLYNCENG01" at bounding box center [217, 401] width 171 height 15
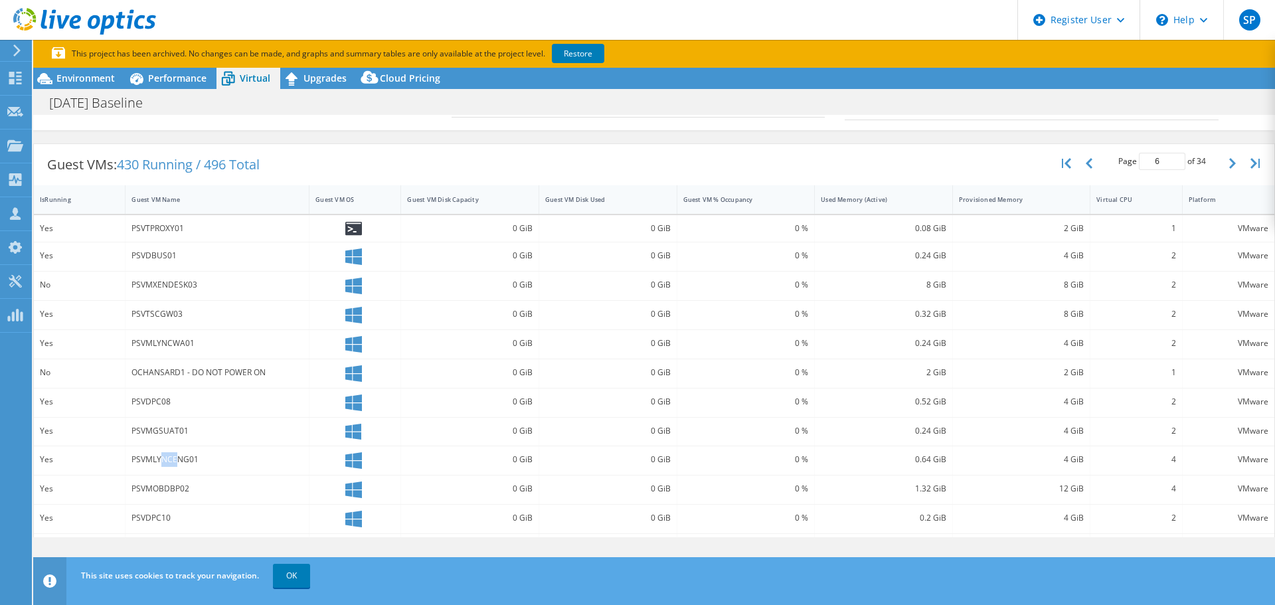
scroll to position [87, 0]
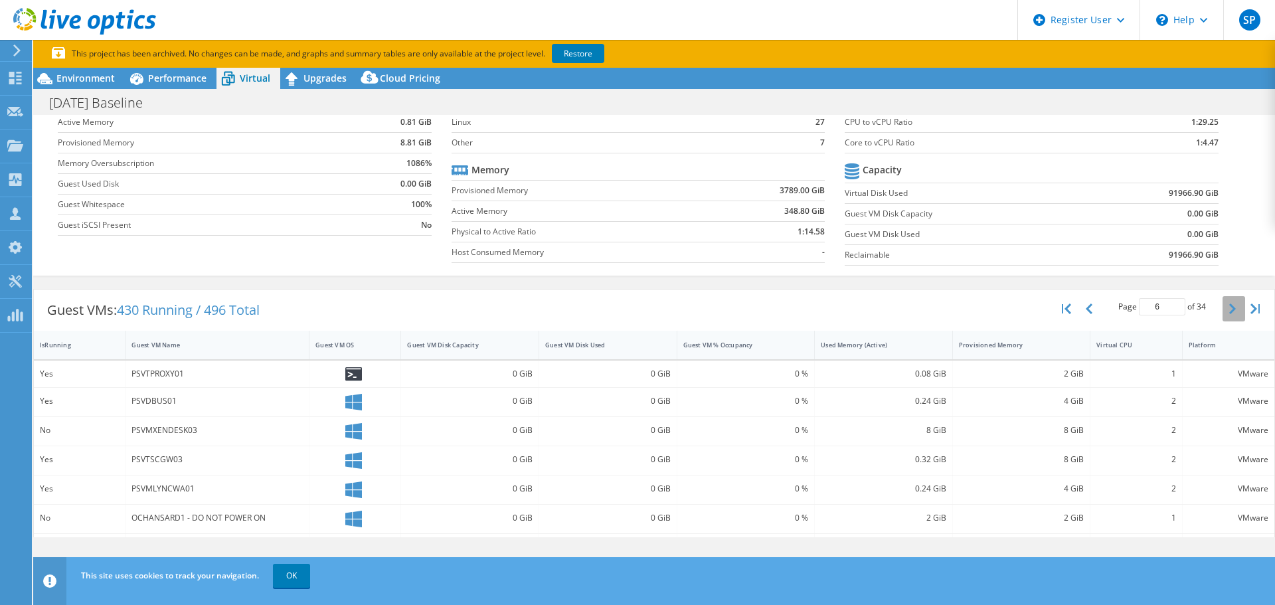
click at [1223, 316] on button "button" at bounding box center [1234, 308] width 23 height 25
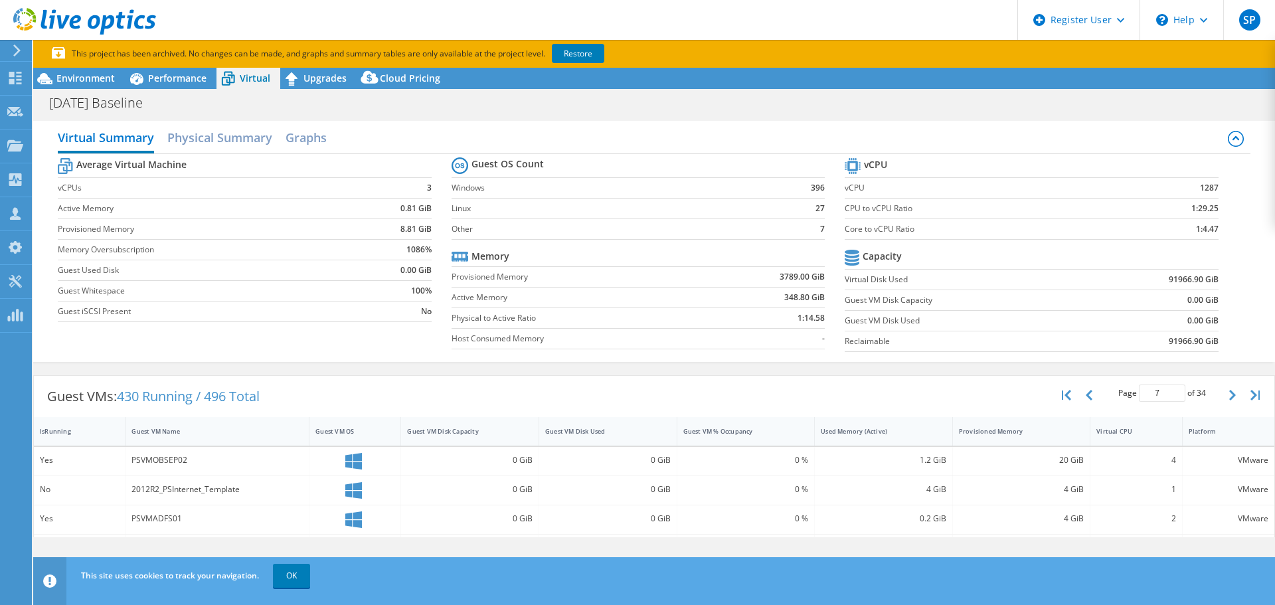
scroll to position [0, 0]
click at [1226, 391] on button "button" at bounding box center [1234, 395] width 23 height 25
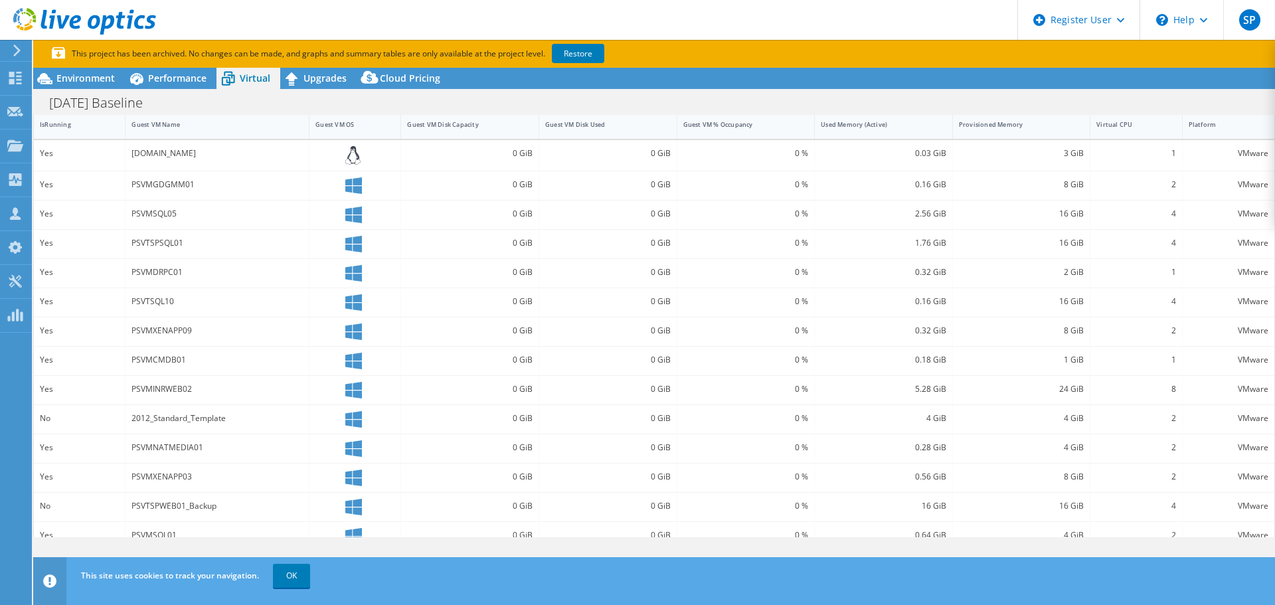
scroll to position [357, 0]
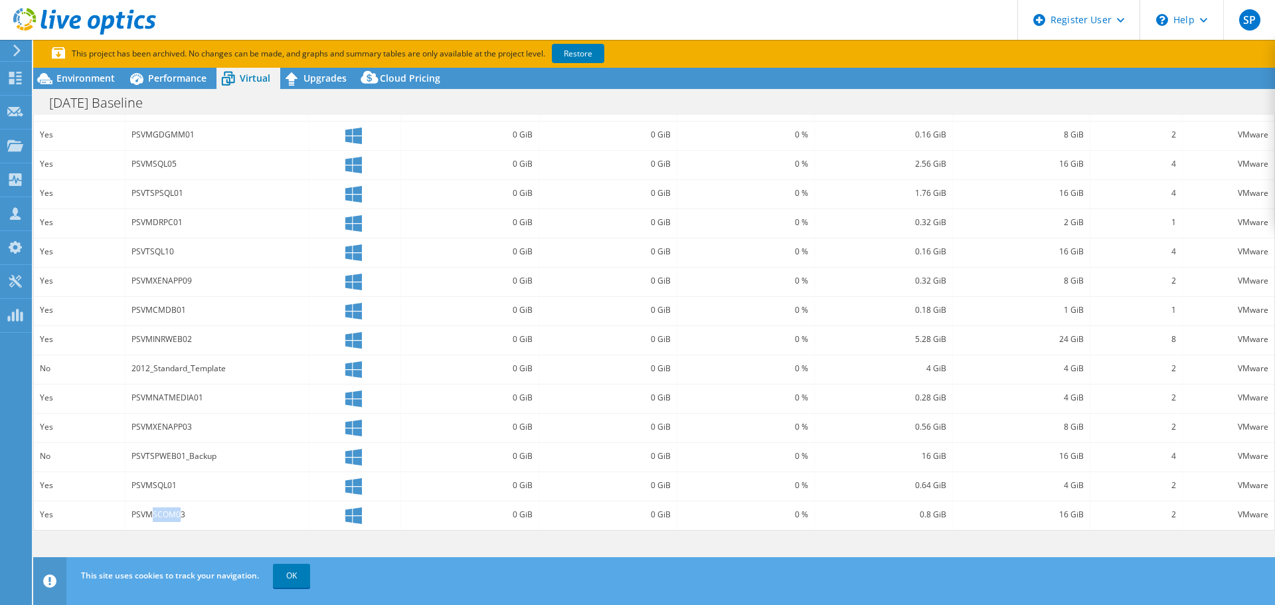
drag, startPoint x: 153, startPoint y: 515, endPoint x: 178, endPoint y: 515, distance: 24.6
click at [178, 515] on div "PSVMSCOM03" at bounding box center [217, 514] width 171 height 15
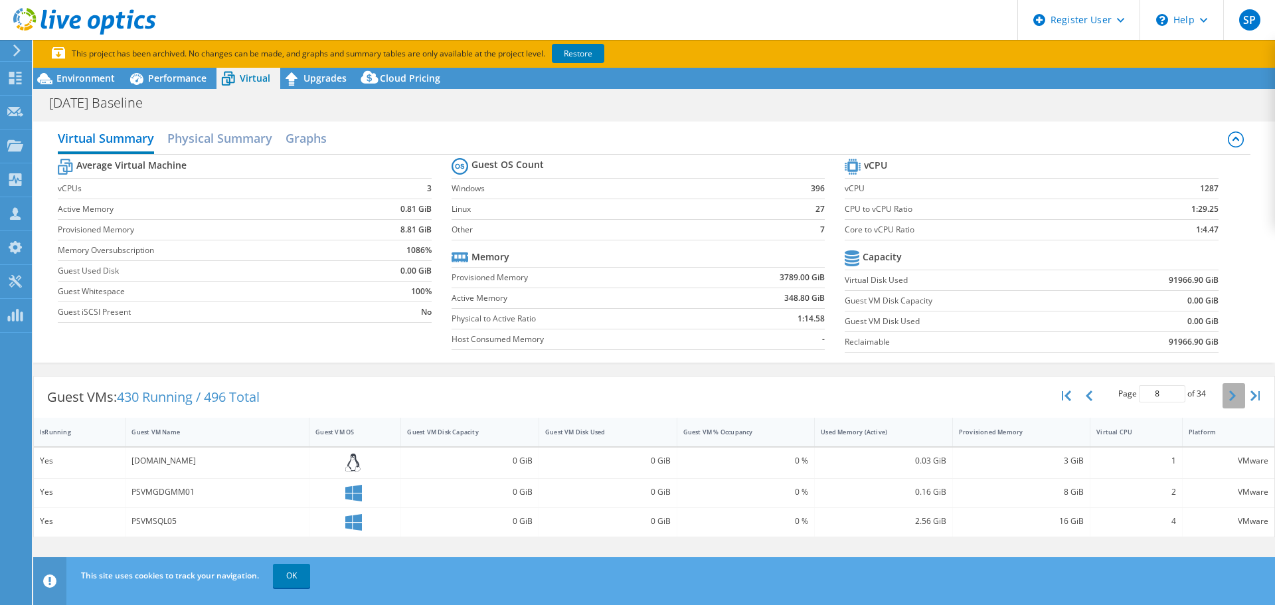
click at [1223, 403] on button "button" at bounding box center [1234, 395] width 23 height 25
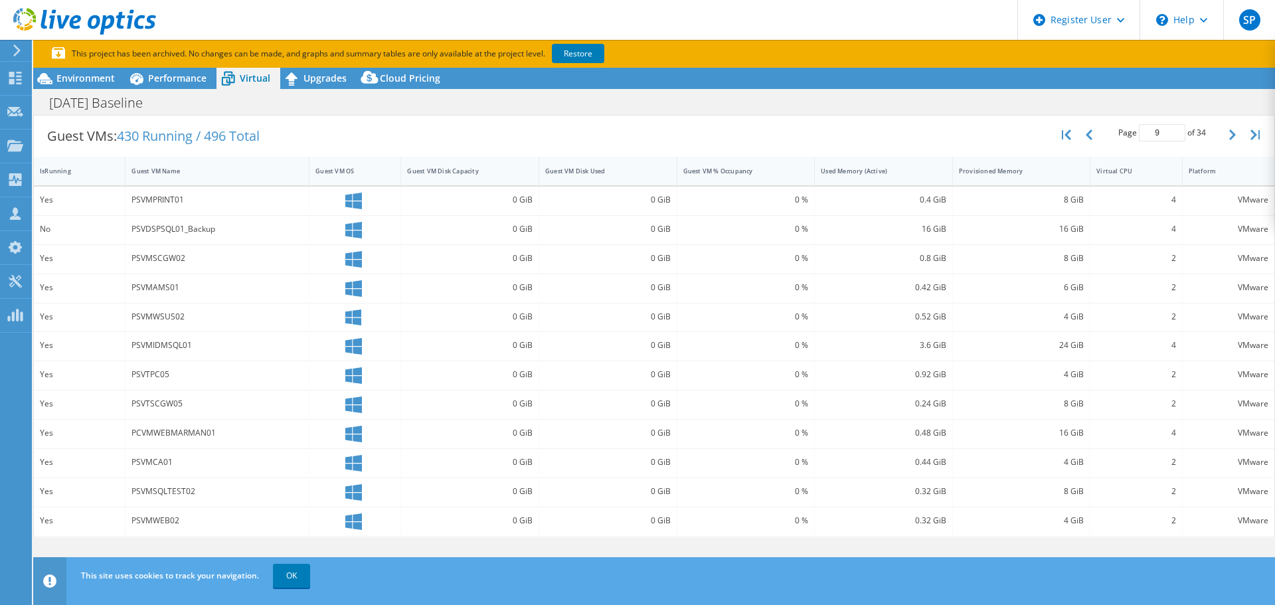
scroll to position [332, 0]
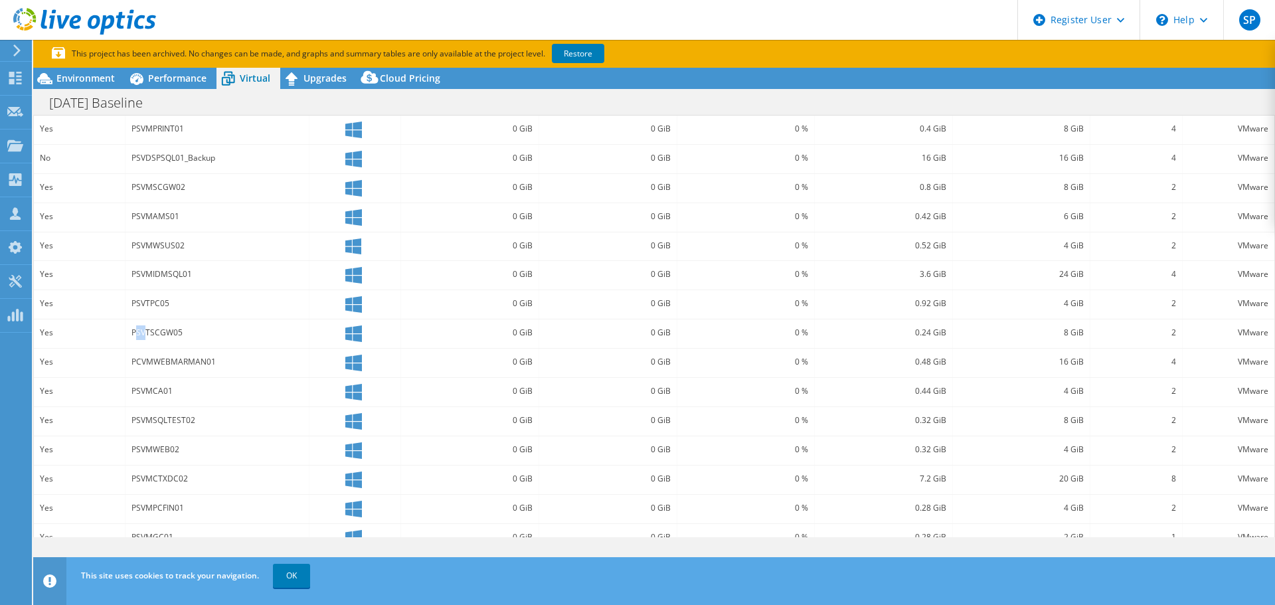
drag, startPoint x: 147, startPoint y: 330, endPoint x: 137, endPoint y: 329, distance: 10.0
click at [137, 329] on div "PSVTSCGW05" at bounding box center [217, 332] width 171 height 15
drag, startPoint x: 155, startPoint y: 304, endPoint x: 147, endPoint y: 304, distance: 8.0
click at [147, 304] on div "PSVTPC05" at bounding box center [217, 303] width 171 height 15
drag, startPoint x: 158, startPoint y: 304, endPoint x: 149, endPoint y: 304, distance: 8.7
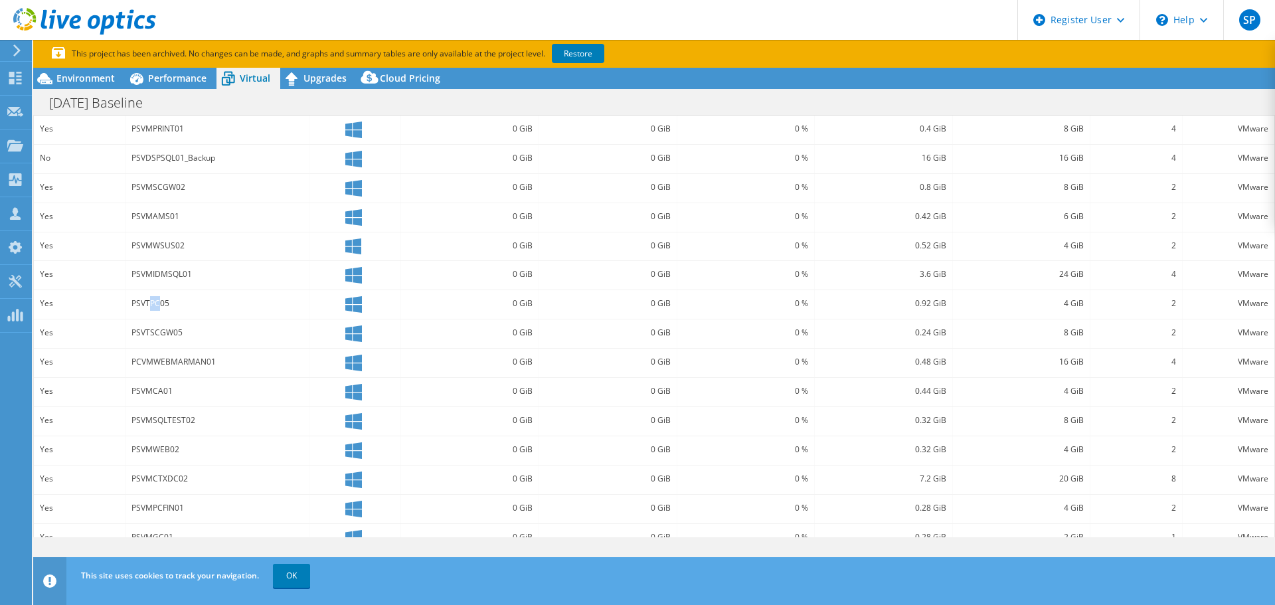
click at [149, 304] on div "PSVTPC05" at bounding box center [217, 303] width 171 height 15
drag, startPoint x: 149, startPoint y: 335, endPoint x: 137, endPoint y: 334, distance: 11.3
click at [137, 334] on div "PSVTSCGW05" at bounding box center [217, 332] width 171 height 15
click at [147, 335] on div "PSVTSCGW05" at bounding box center [217, 332] width 171 height 15
click at [141, 335] on div "PSVTSCGW05" at bounding box center [217, 332] width 171 height 15
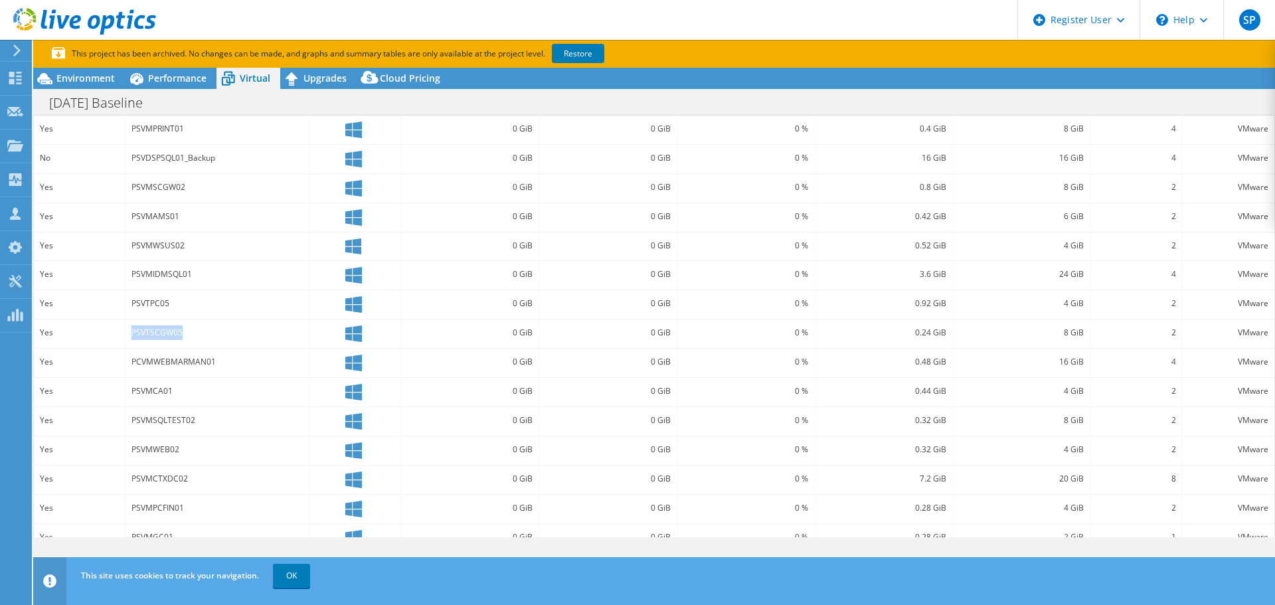
click at [143, 334] on div "PSVTSCGW05" at bounding box center [217, 332] width 171 height 15
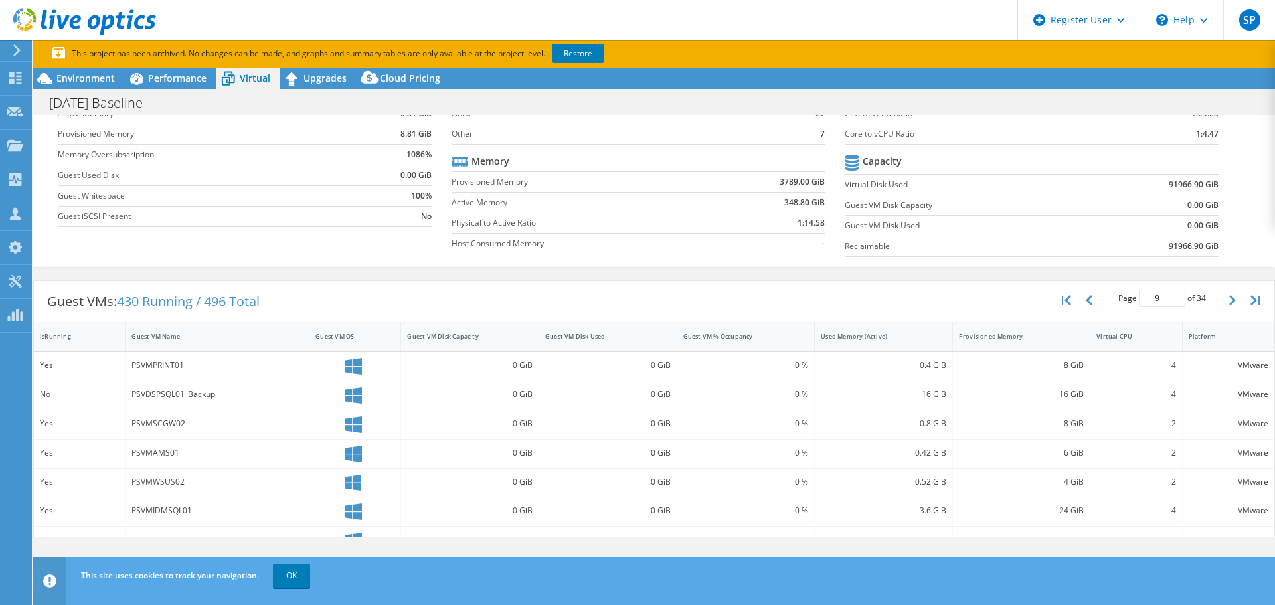
scroll to position [0, 0]
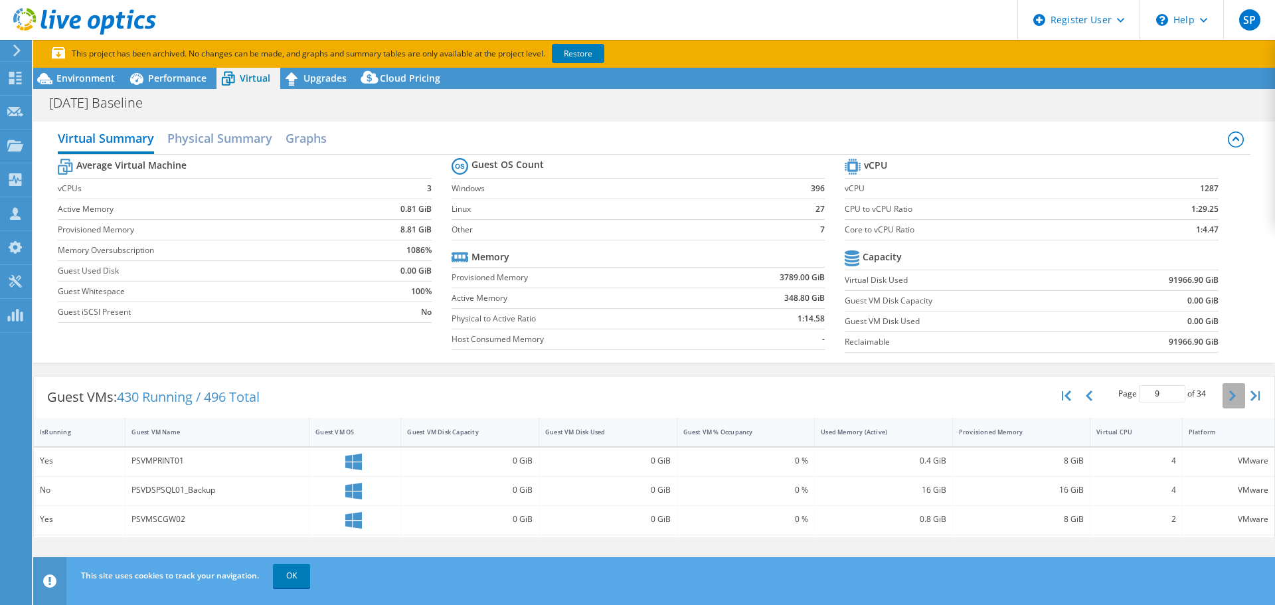
click at [1229, 395] on button "button" at bounding box center [1234, 395] width 23 height 25
type input "10"
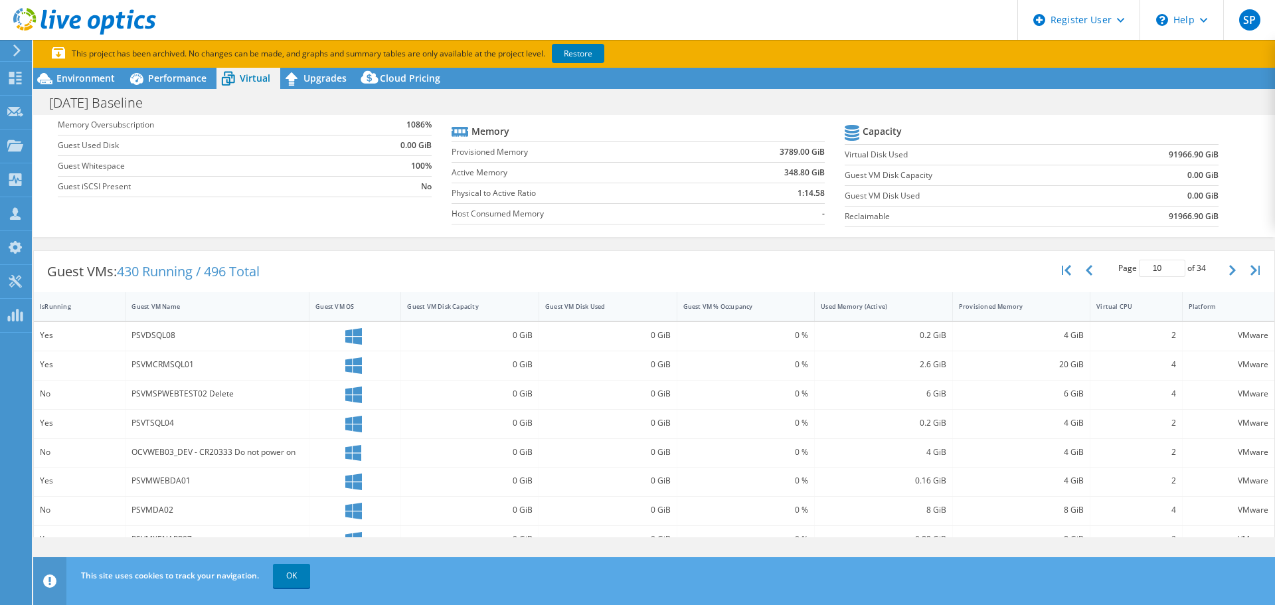
scroll to position [266, 0]
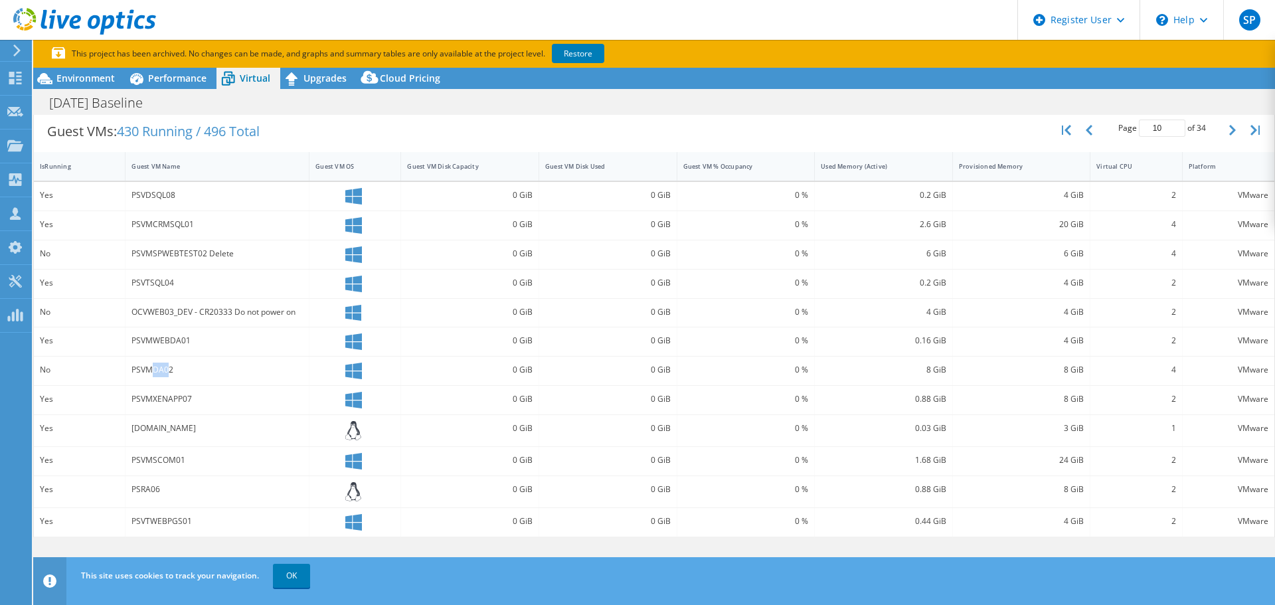
drag, startPoint x: 150, startPoint y: 369, endPoint x: 166, endPoint y: 369, distance: 15.9
click at [166, 369] on div "PSVMDA02" at bounding box center [217, 370] width 171 height 15
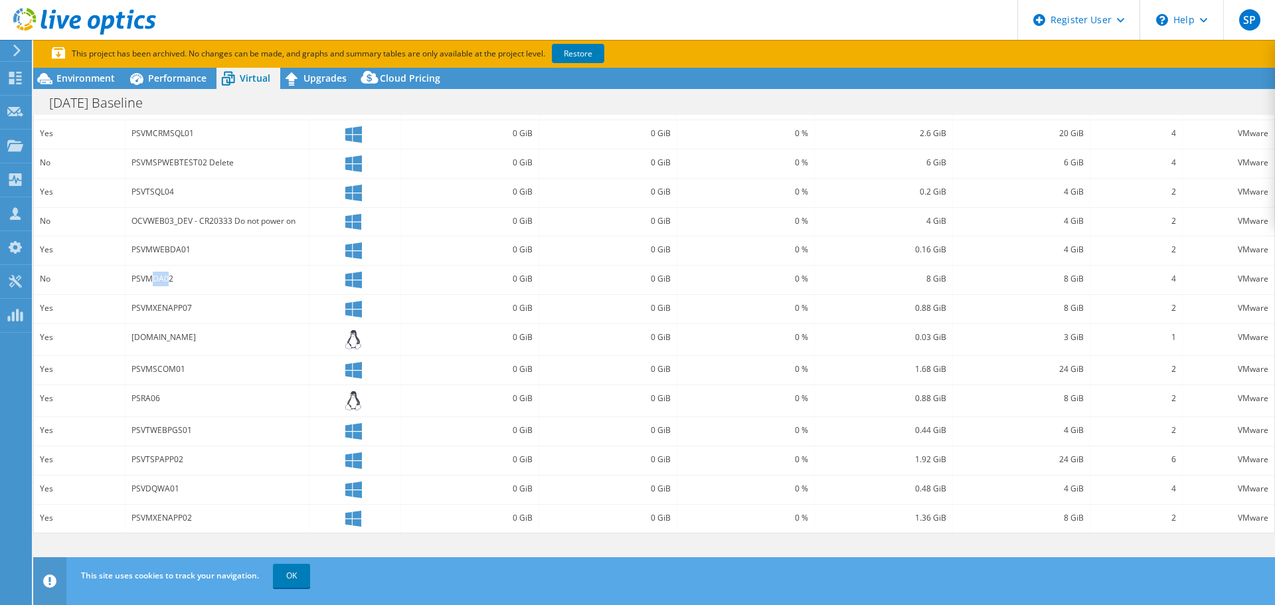
scroll to position [359, 0]
drag, startPoint x: 153, startPoint y: 364, endPoint x: 171, endPoint y: 363, distance: 18.6
click at [171, 363] on div "PSVMSCOM01" at bounding box center [217, 366] width 171 height 15
click at [169, 394] on div "PSRA06" at bounding box center [217, 396] width 171 height 15
drag, startPoint x: 156, startPoint y: 365, endPoint x: 181, endPoint y: 367, distance: 25.3
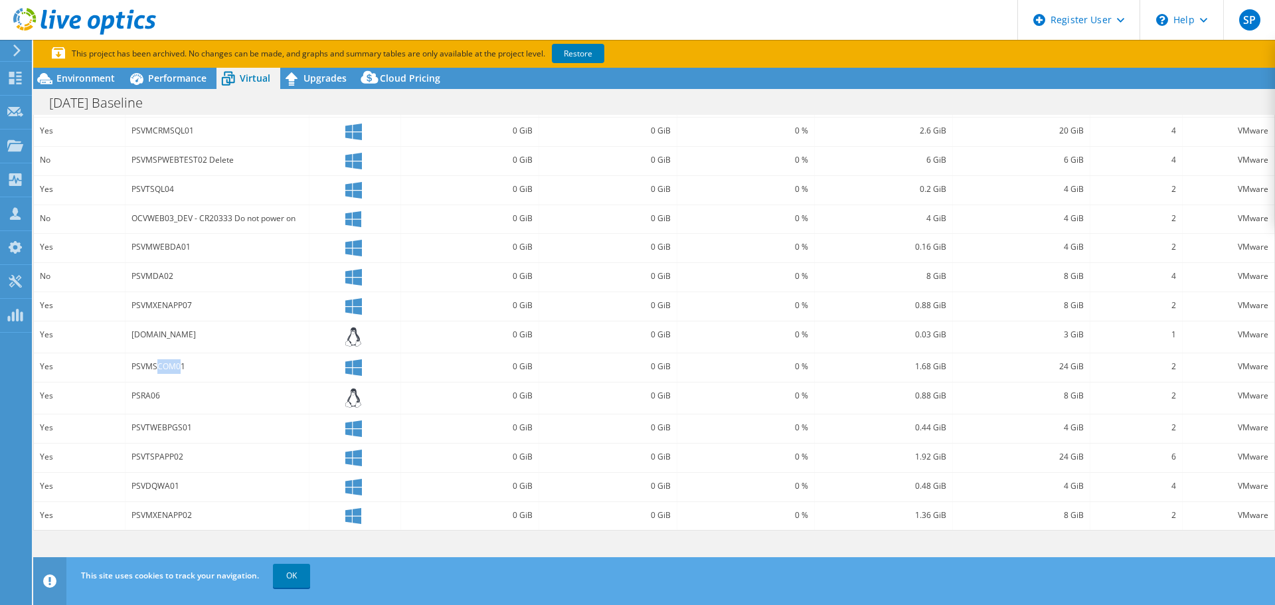
click at [181, 367] on div "PSVMSCOM01" at bounding box center [217, 366] width 171 height 15
drag, startPoint x: 161, startPoint y: 478, endPoint x: 175, endPoint y: 492, distance: 19.7
click at [171, 489] on div "PSVDQWA01" at bounding box center [218, 487] width 184 height 29
click at [165, 488] on div "PSVDQWA01" at bounding box center [217, 486] width 171 height 15
drag, startPoint x: 151, startPoint y: 485, endPoint x: 167, endPoint y: 483, distance: 15.4
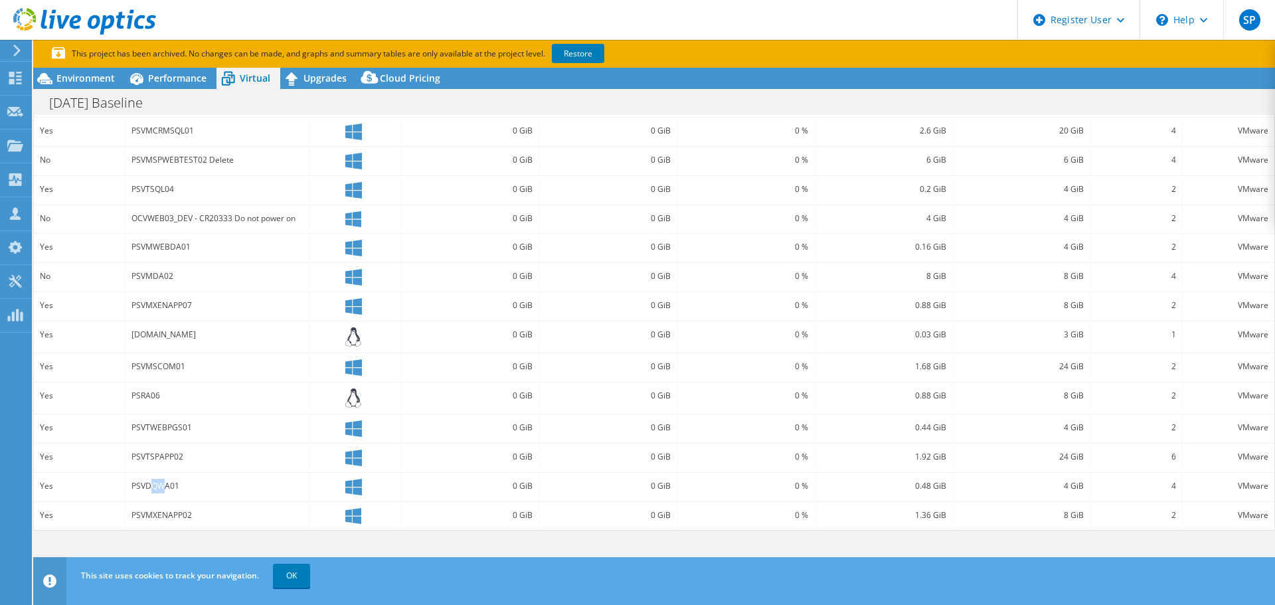
click at [167, 483] on div "PSVDQWA01" at bounding box center [217, 486] width 171 height 15
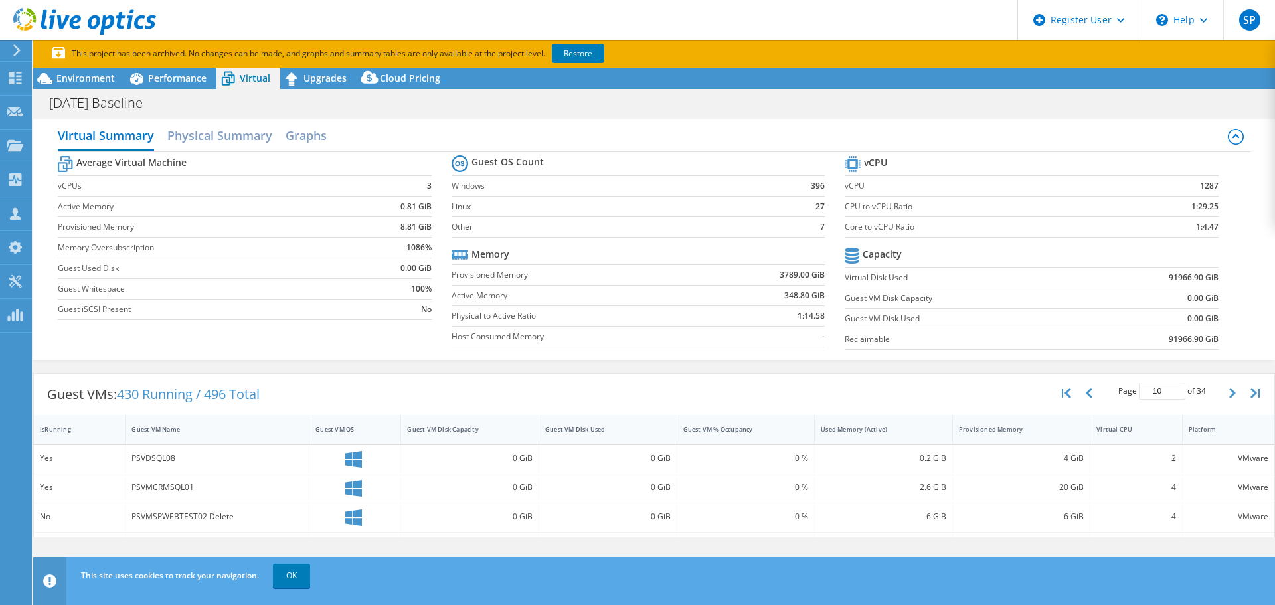
scroll to position [0, 0]
